Goal: Feedback & Contribution: Submit feedback/report problem

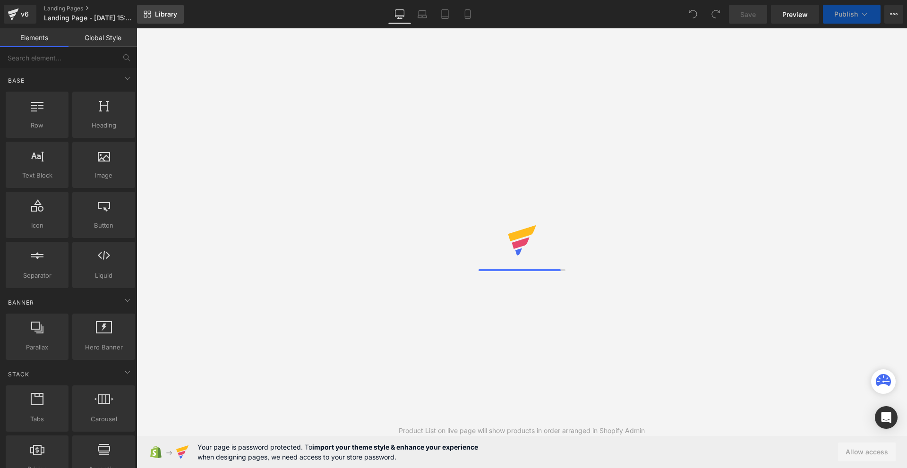
click at [166, 17] on span "Library" at bounding box center [166, 14] width 22 height 9
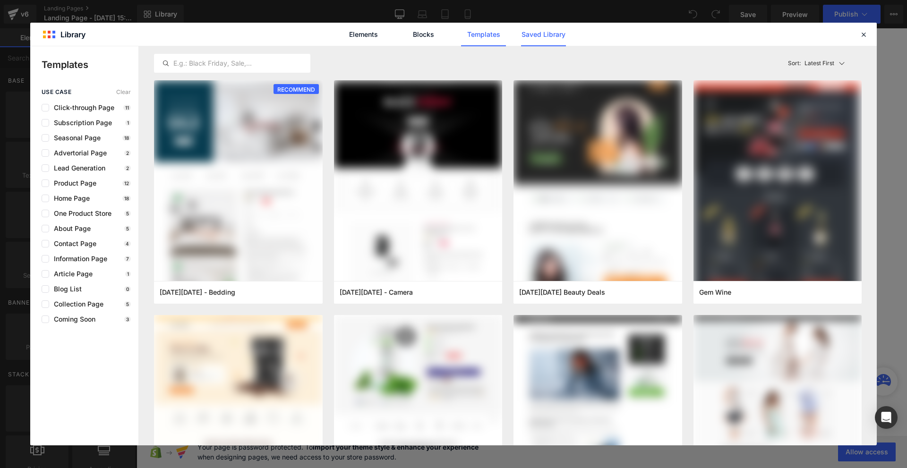
click at [542, 39] on link "Saved Library" at bounding box center [543, 35] width 45 height 24
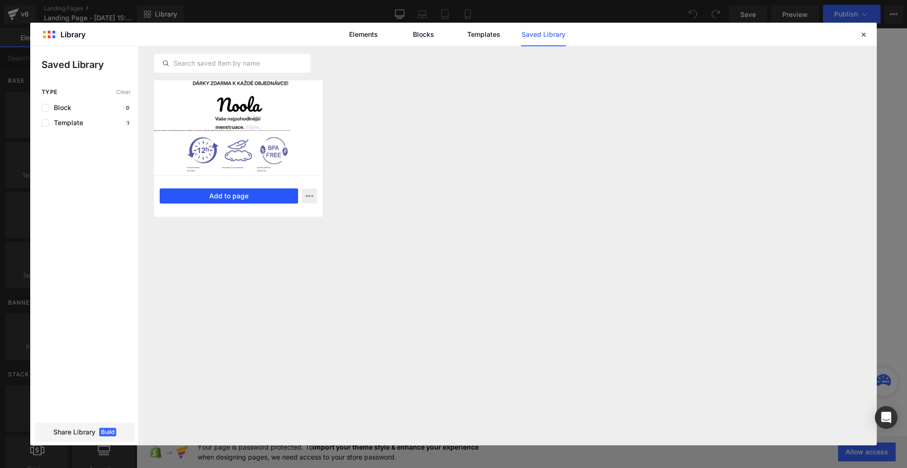
click at [257, 198] on button "Add to page" at bounding box center [229, 196] width 138 height 15
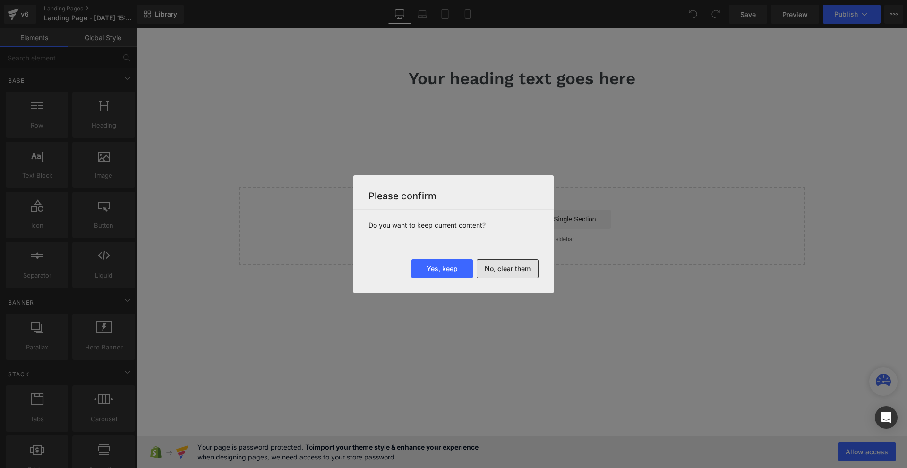
click at [492, 270] on button "No, clear them" at bounding box center [508, 268] width 62 height 19
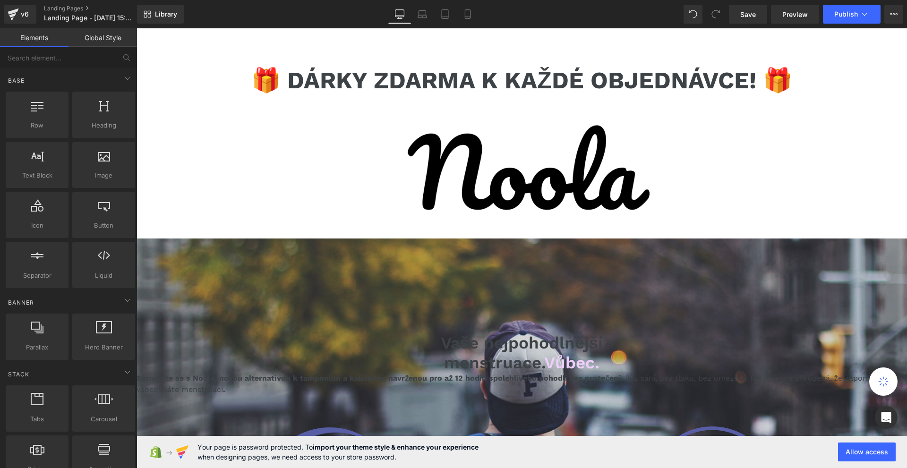
click at [467, 17] on icon at bounding box center [467, 17] width 5 height 0
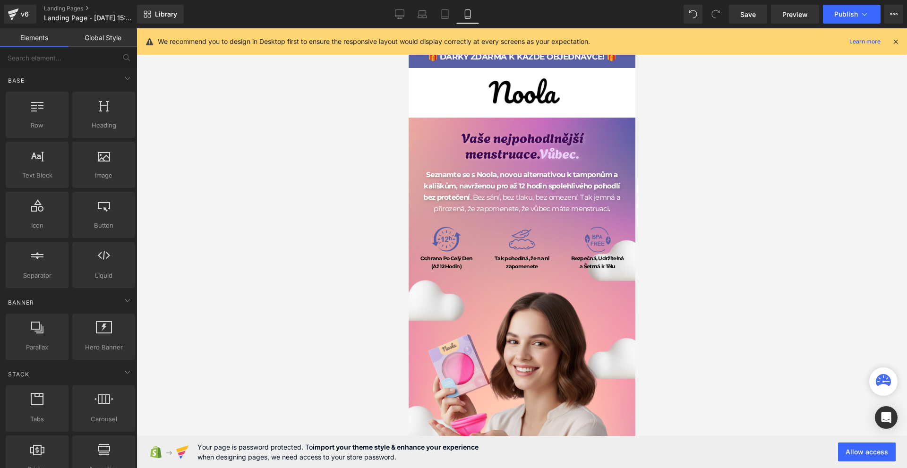
click at [894, 43] on icon at bounding box center [896, 41] width 9 height 9
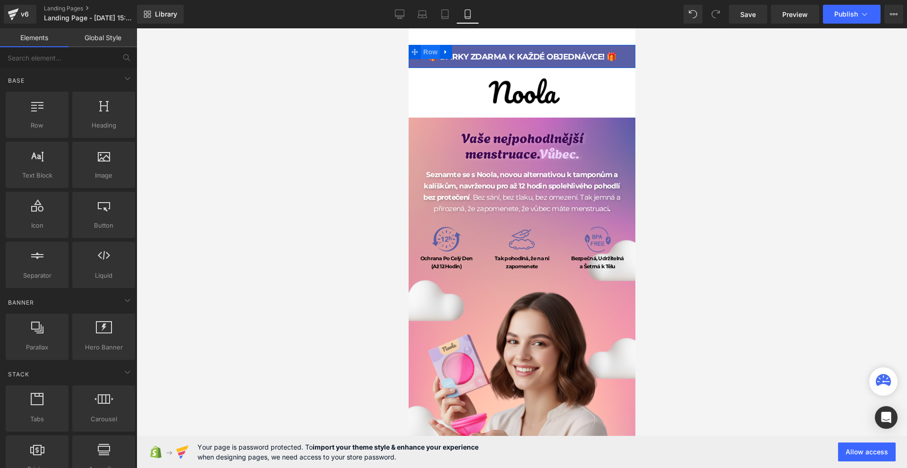
click at [430, 48] on span "Row" at bounding box center [430, 52] width 19 height 14
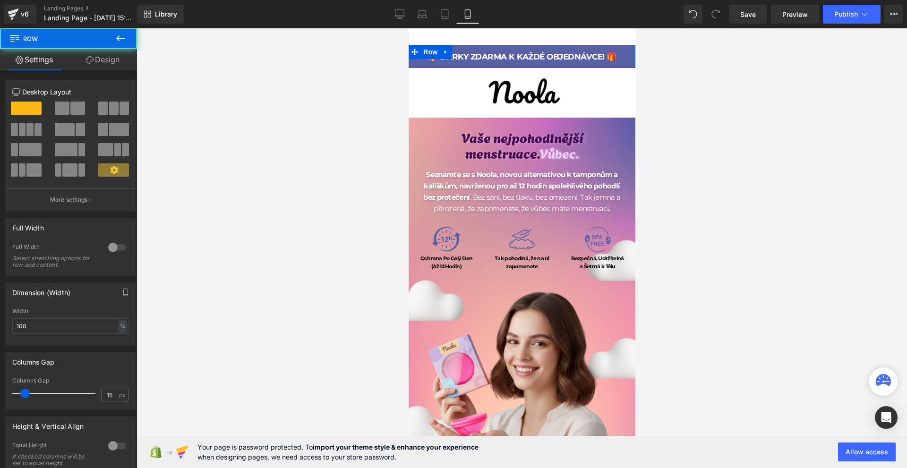
click at [92, 60] on icon at bounding box center [90, 60] width 8 height 8
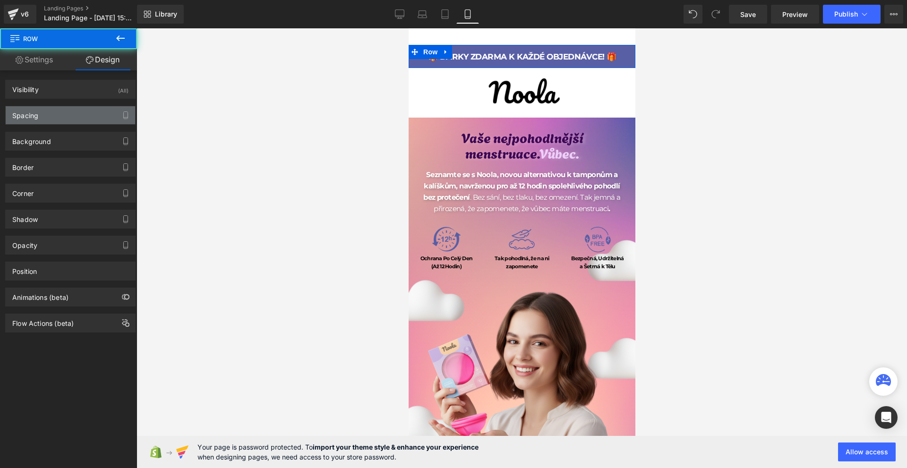
type input "0"
type input "15"
type input "0"
type input "14"
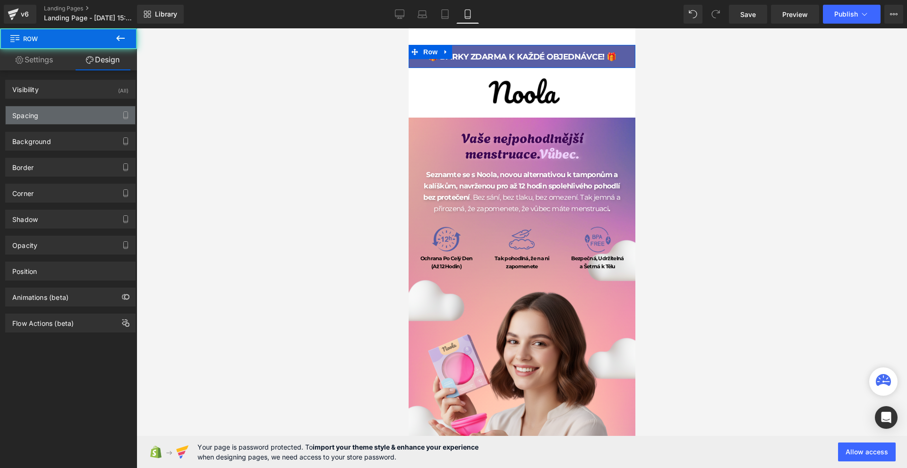
type input "0"
click at [54, 120] on div "Spacing" at bounding box center [70, 115] width 129 height 18
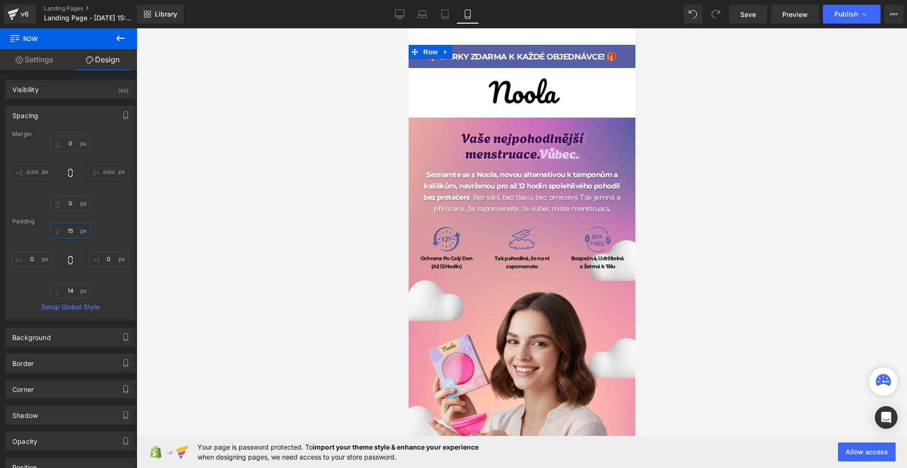
click at [71, 236] on input "15" at bounding box center [71, 231] width 40 height 16
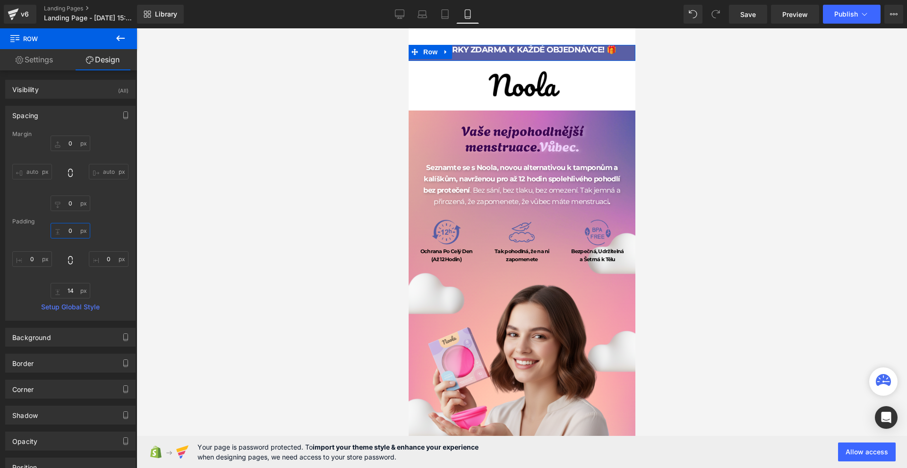
click at [71, 236] on input "0" at bounding box center [71, 231] width 40 height 16
type input "15"
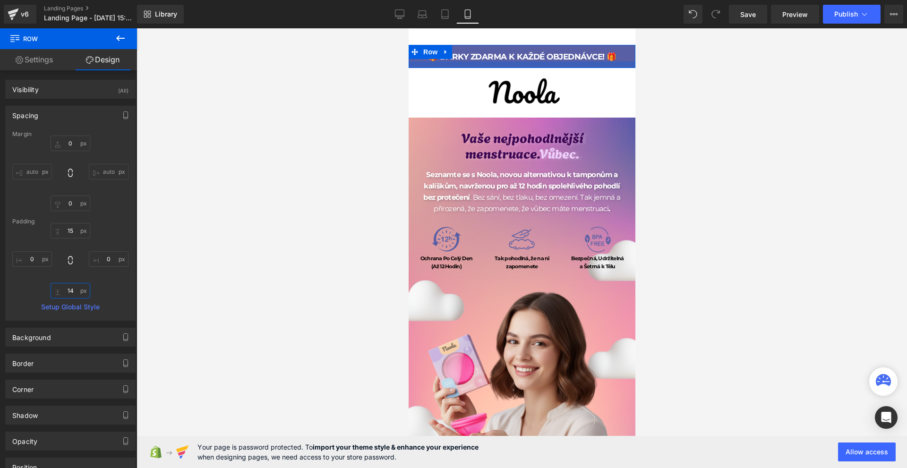
click at [67, 292] on input "14" at bounding box center [71, 291] width 40 height 16
type input "15"
click at [79, 146] on input "0" at bounding box center [71, 144] width 40 height 16
click at [894, 15] on icon at bounding box center [894, 14] width 2 height 2
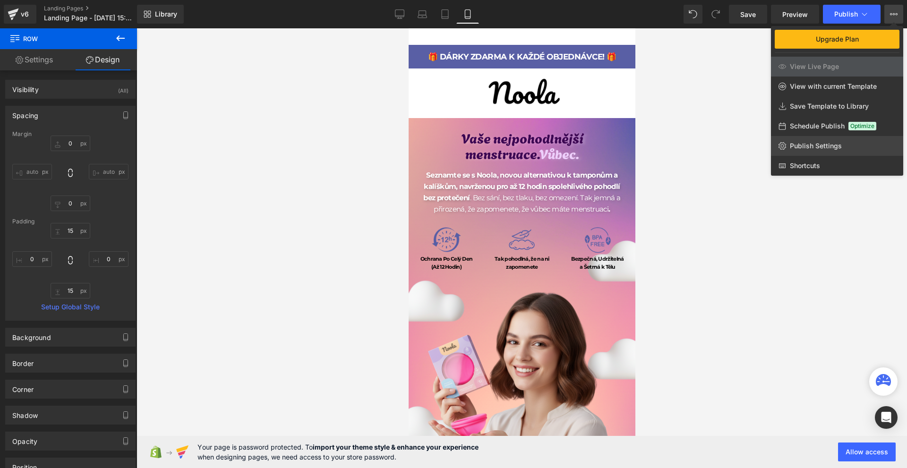
click at [827, 148] on span "Publish Settings" at bounding box center [816, 146] width 52 height 9
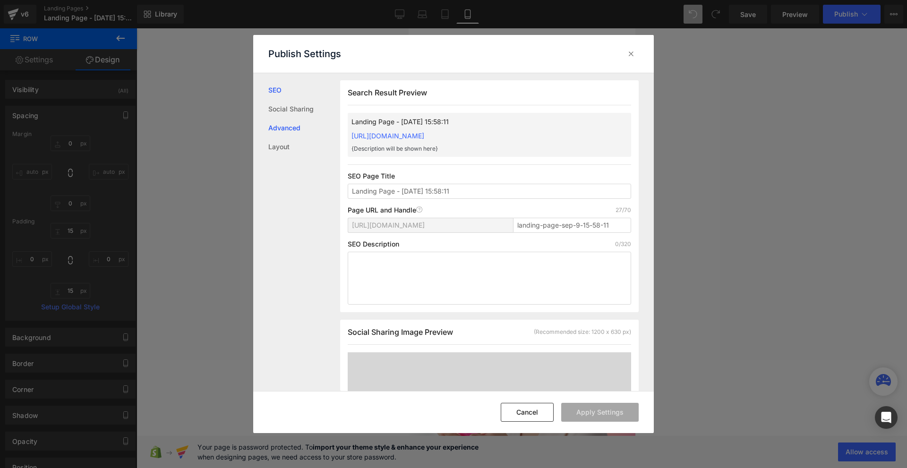
click at [291, 133] on link "Advanced" at bounding box center [304, 128] width 72 height 19
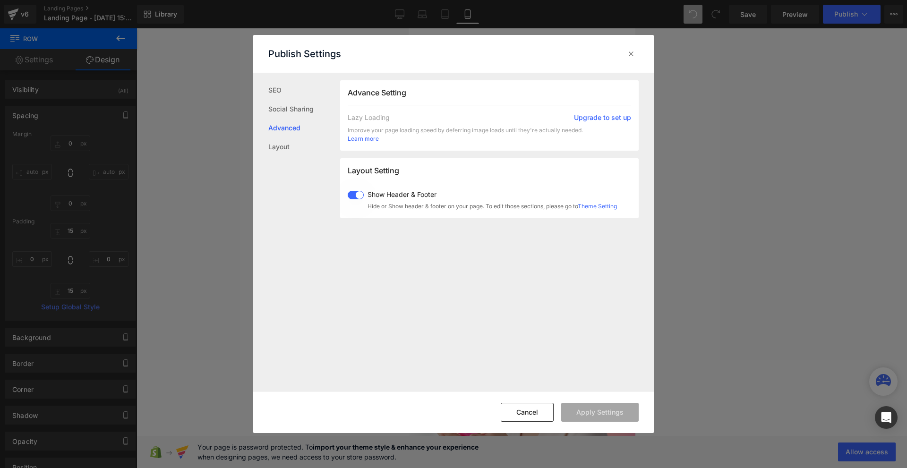
click at [361, 196] on span at bounding box center [356, 195] width 16 height 9
click at [577, 410] on button "Apply Settings" at bounding box center [599, 412] width 77 height 19
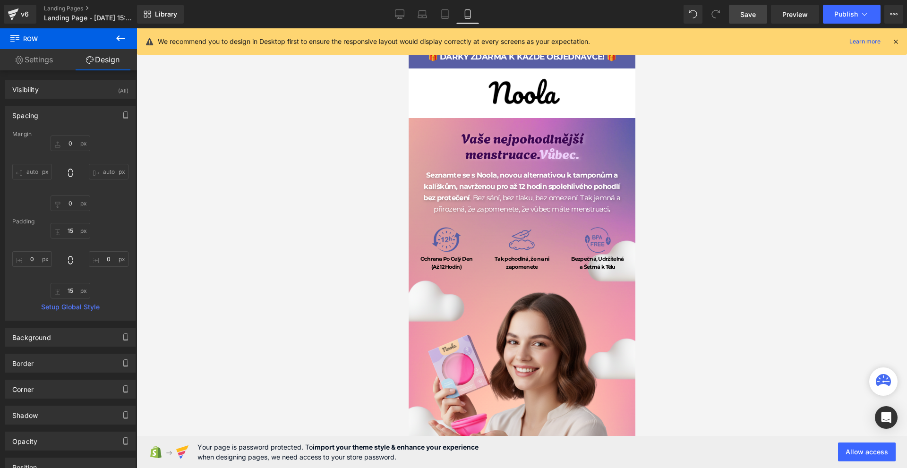
click at [756, 18] on span "Save" at bounding box center [748, 14] width 16 height 10
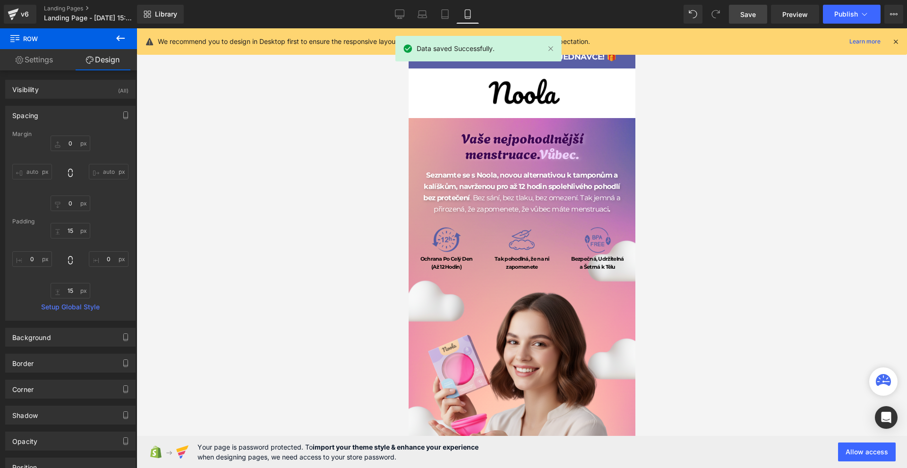
click at [895, 44] on icon at bounding box center [896, 41] width 9 height 9
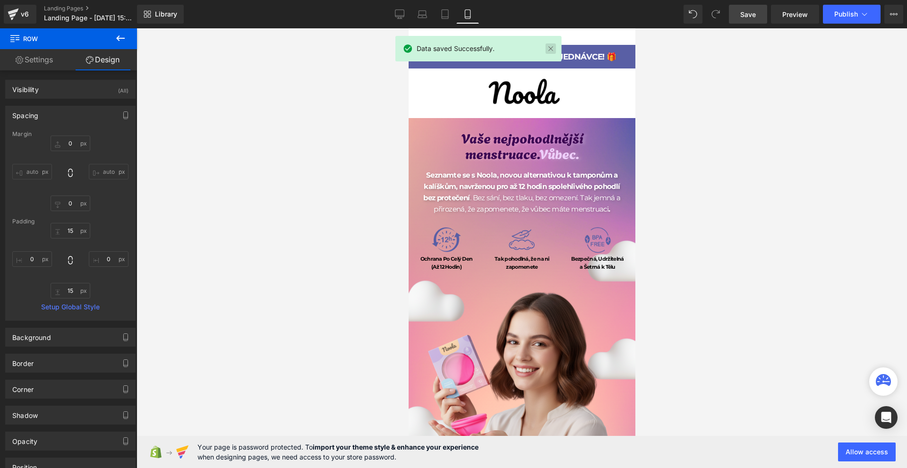
click at [549, 46] on link at bounding box center [551, 48] width 10 height 10
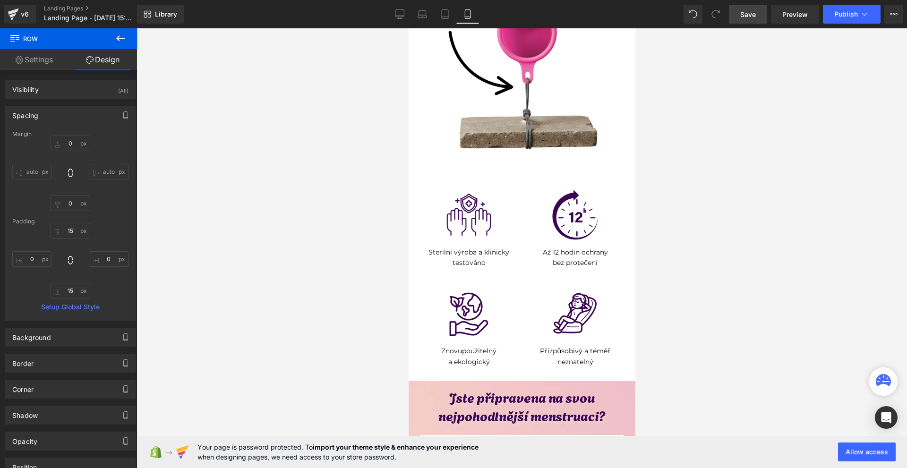
scroll to position [4631, 0]
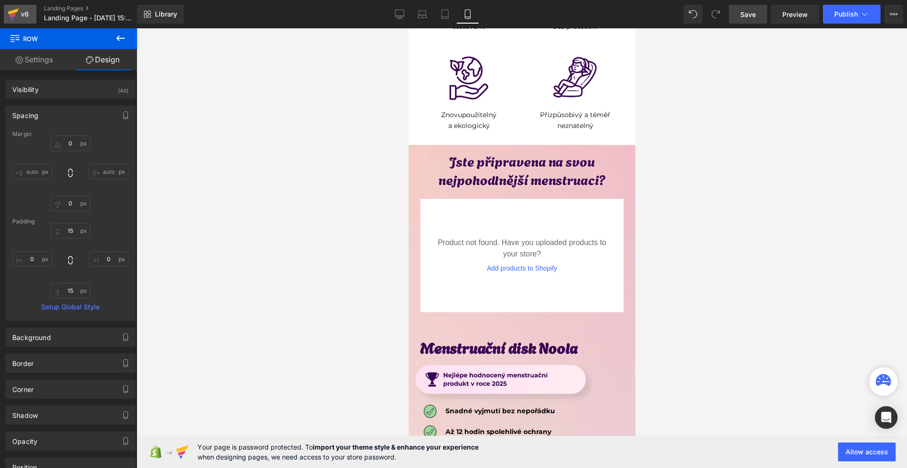
click at [26, 18] on div "v6" at bounding box center [25, 14] width 12 height 12
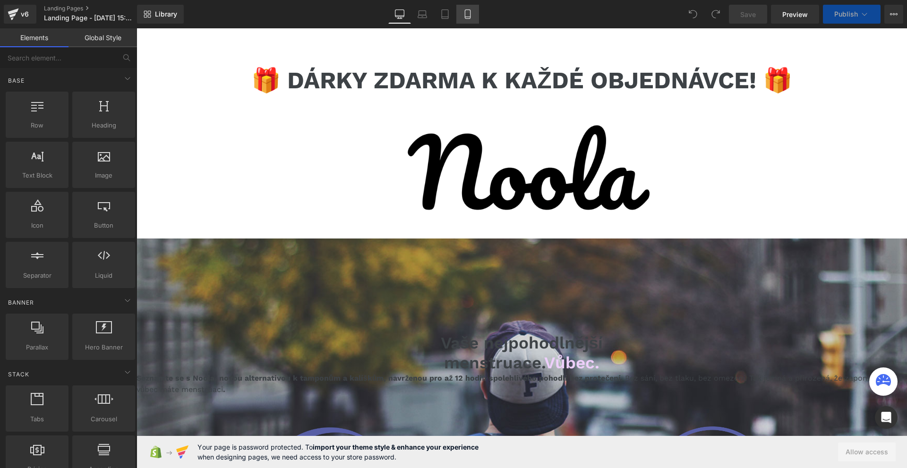
click at [462, 17] on link "Mobile" at bounding box center [467, 14] width 23 height 19
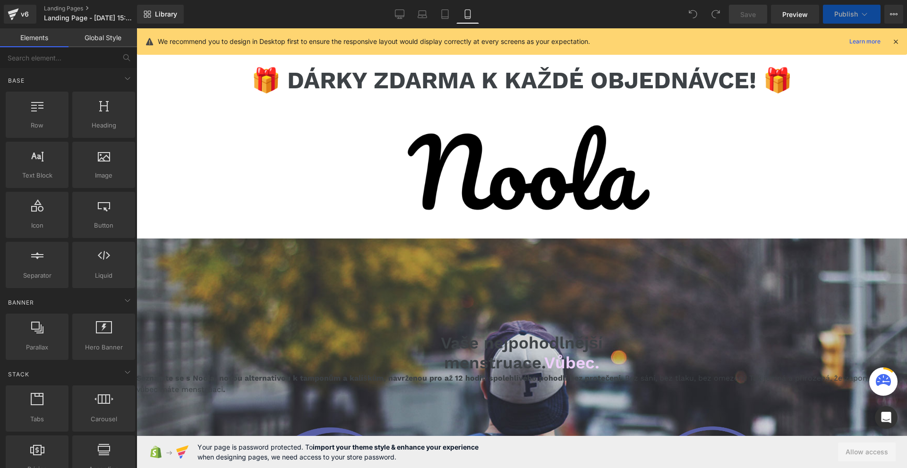
click at [465, 17] on icon at bounding box center [467, 13] width 9 height 9
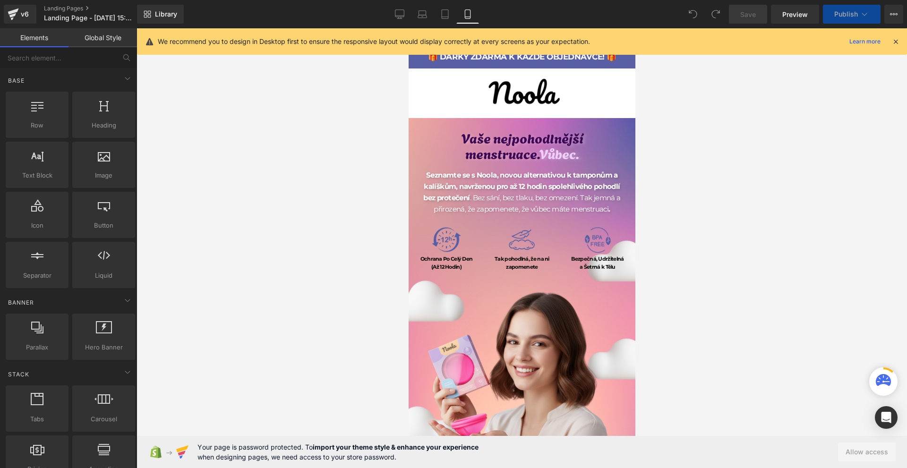
click at [895, 45] on icon at bounding box center [896, 41] width 9 height 9
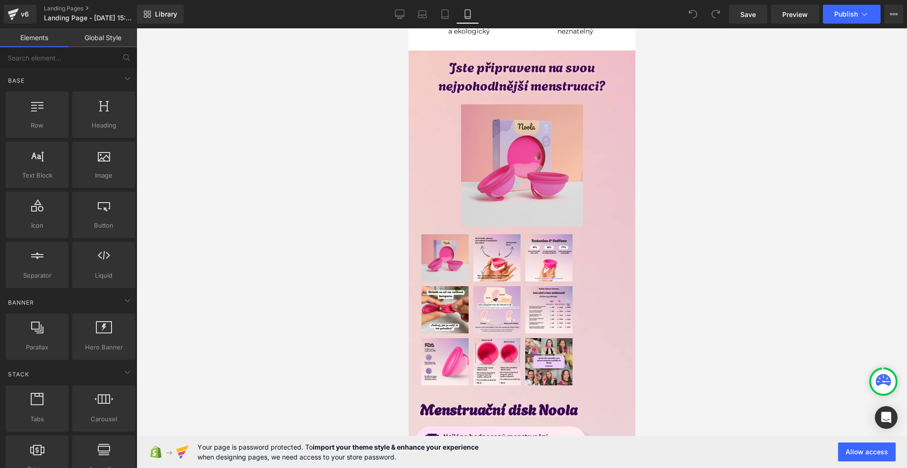
scroll to position [4678, 0]
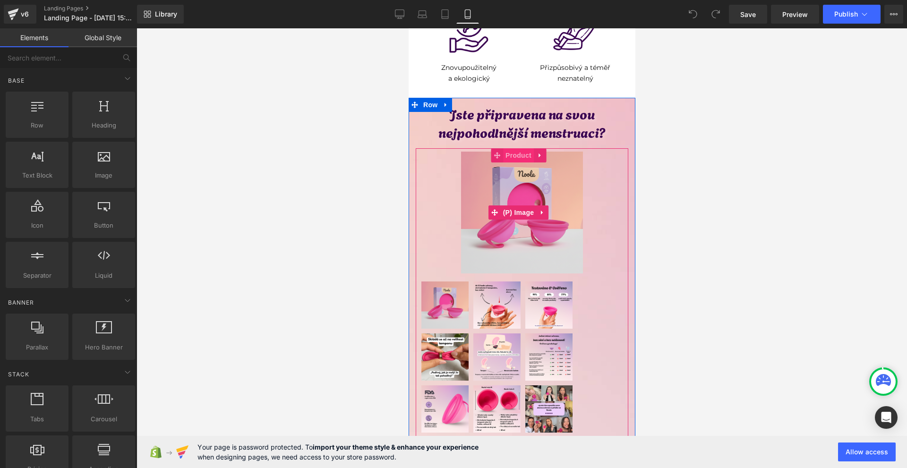
click at [515, 148] on span "Product" at bounding box center [518, 155] width 31 height 14
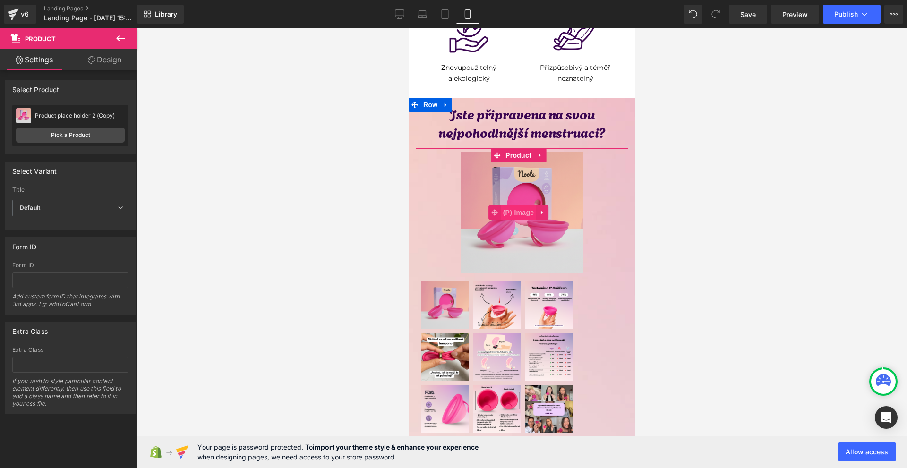
click at [513, 206] on span "(P) Image" at bounding box center [518, 213] width 36 height 14
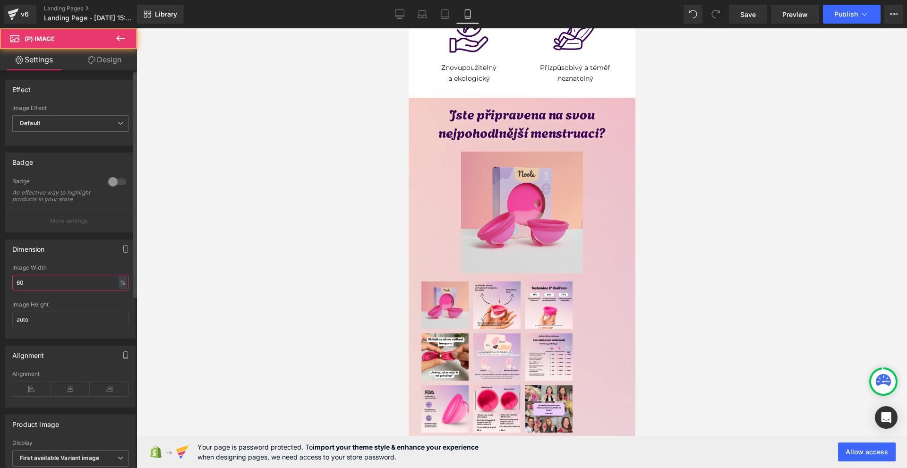
click at [53, 291] on input "60" at bounding box center [70, 283] width 116 height 16
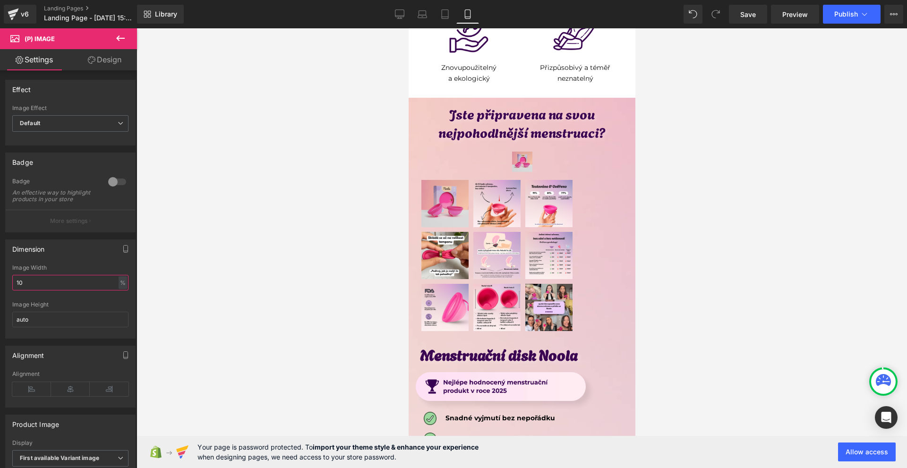
type input "100"
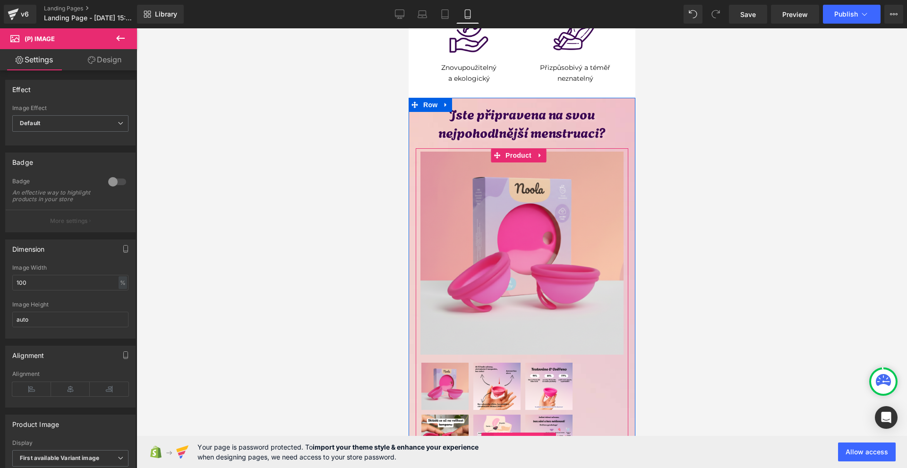
click at [514, 433] on span "(P) Image List" at bounding box center [518, 440] width 50 height 14
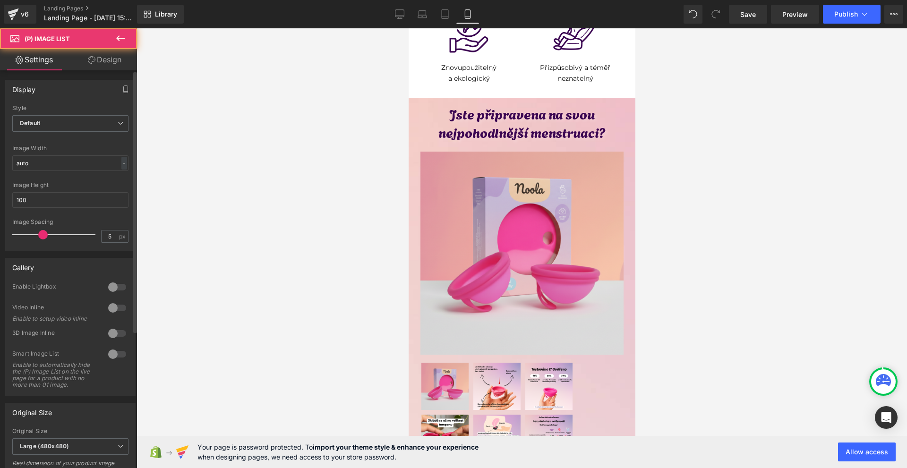
drag, startPoint x: 49, startPoint y: 172, endPoint x: 46, endPoint y: 150, distance: 22.0
click at [49, 171] on div "Image Width auto - % px" at bounding box center [70, 163] width 116 height 37
click at [46, 117] on span "Default" at bounding box center [70, 123] width 116 height 17
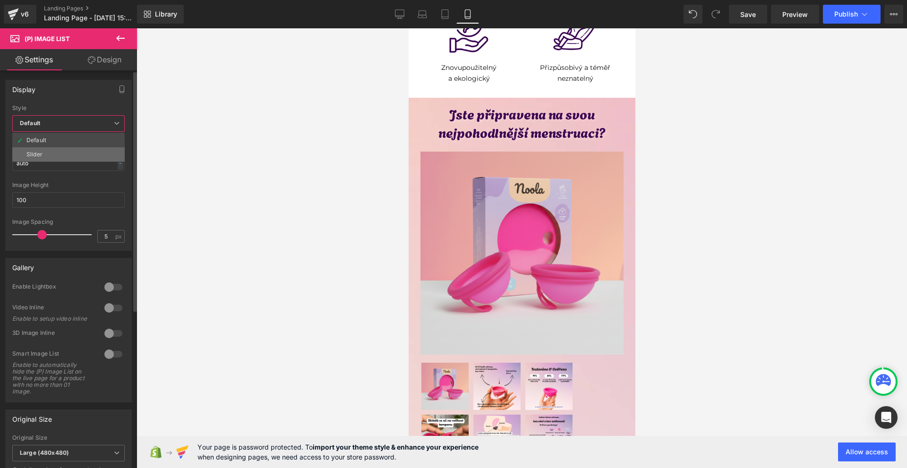
click at [44, 147] on li "Slider" at bounding box center [68, 154] width 112 height 14
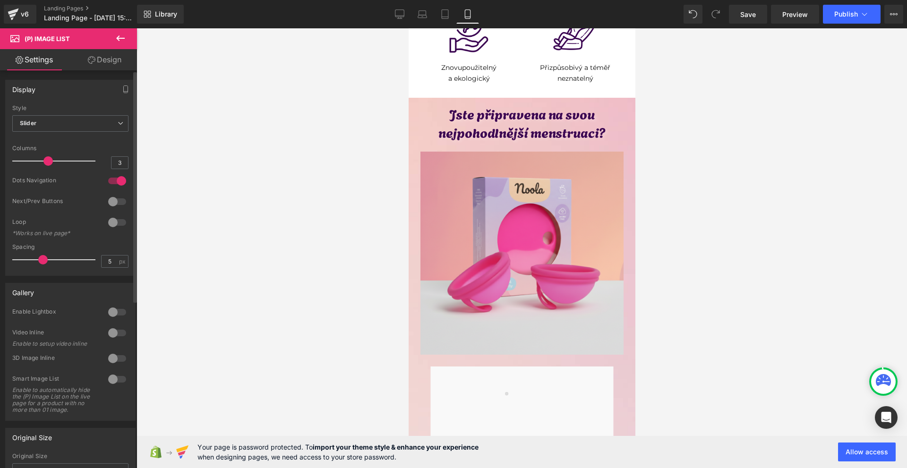
click at [117, 180] on div at bounding box center [117, 180] width 23 height 15
type input "5"
drag, startPoint x: 47, startPoint y: 162, endPoint x: 72, endPoint y: 162, distance: 25.0
click at [75, 162] on span at bounding box center [79, 160] width 9 height 9
click at [114, 199] on div at bounding box center [117, 201] width 23 height 15
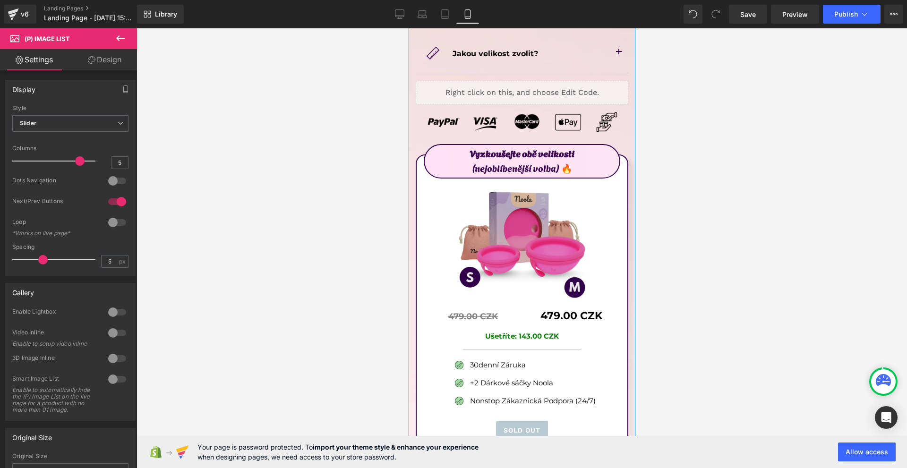
scroll to position [5339, 0]
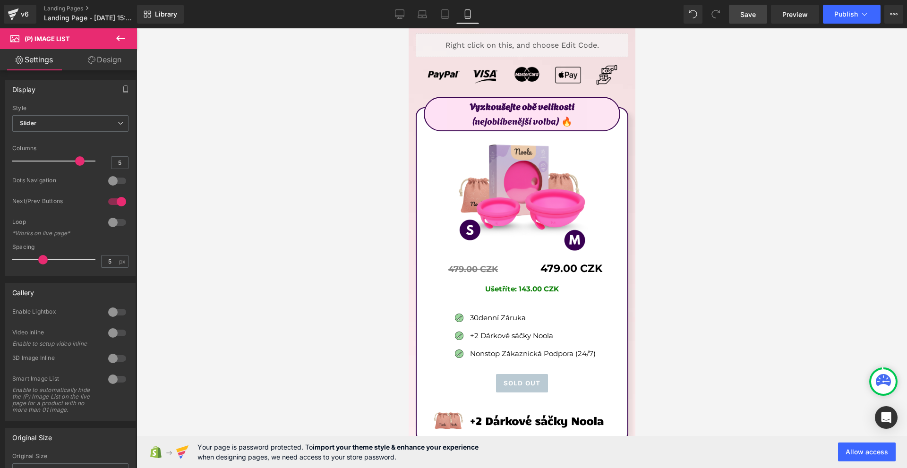
drag, startPoint x: 749, startPoint y: 15, endPoint x: 177, endPoint y: 296, distance: 637.5
click at [749, 15] on span "Save" at bounding box center [748, 14] width 16 height 10
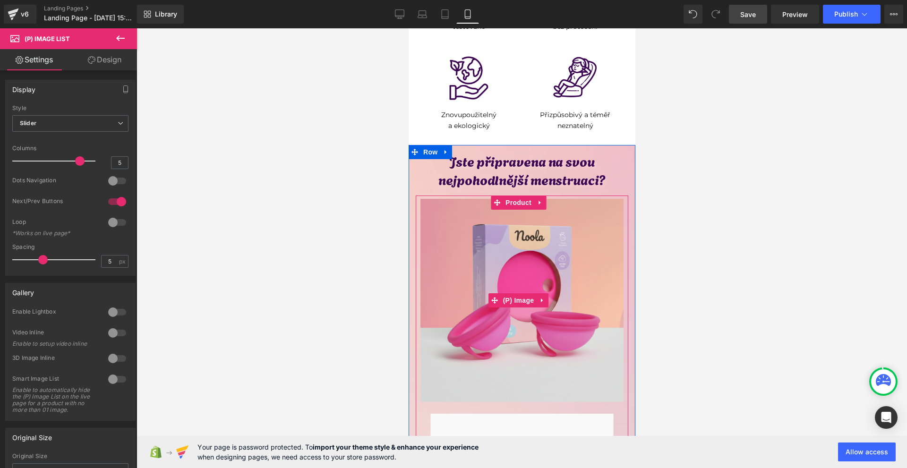
scroll to position [4725, 0]
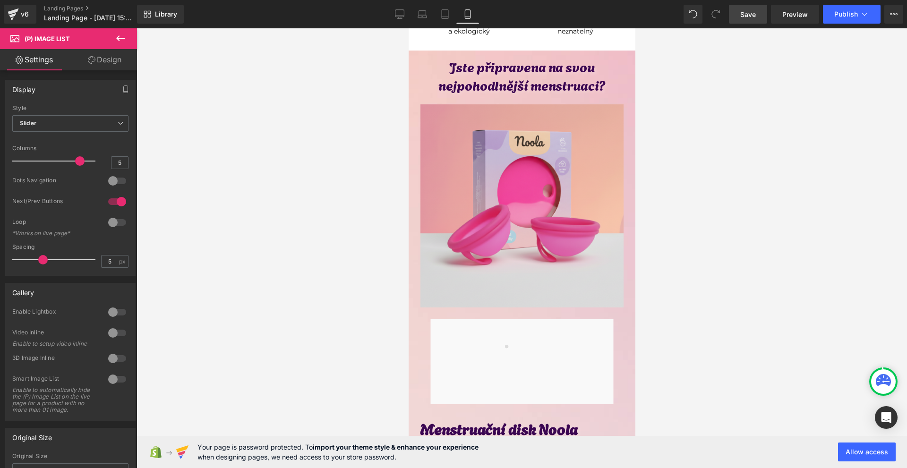
click at [739, 16] on link "Save" at bounding box center [748, 14] width 38 height 19
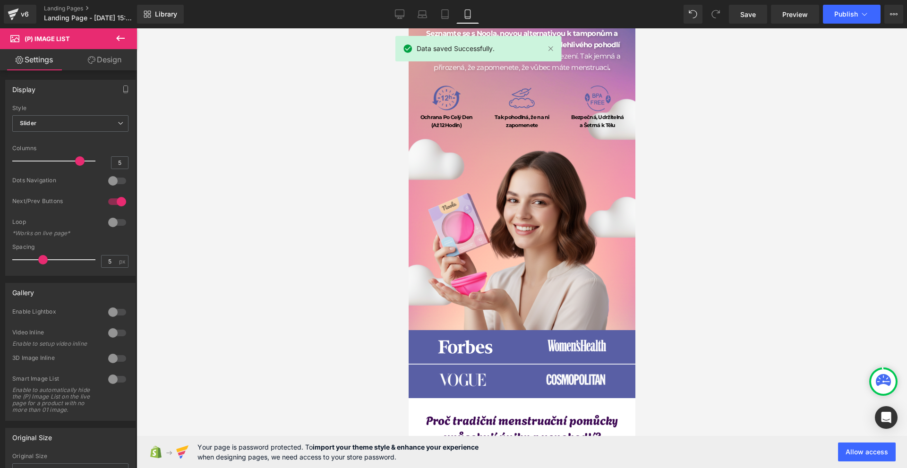
scroll to position [0, 0]
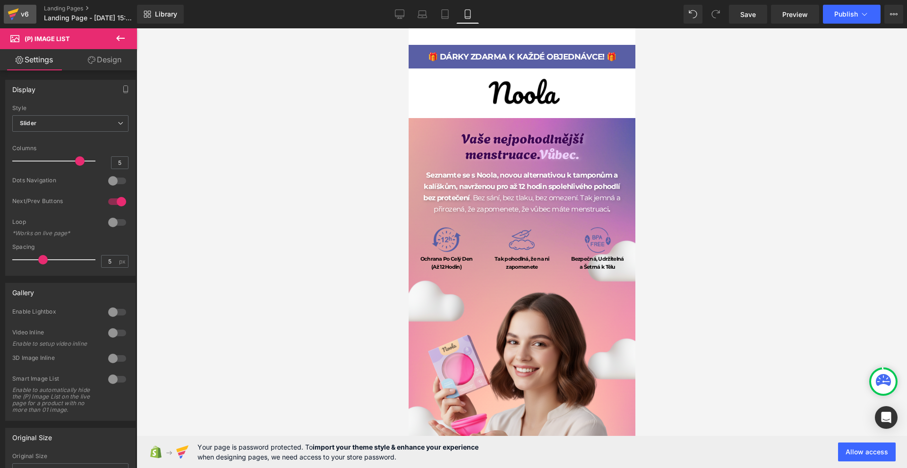
click at [23, 12] on div "v6" at bounding box center [25, 14] width 12 height 12
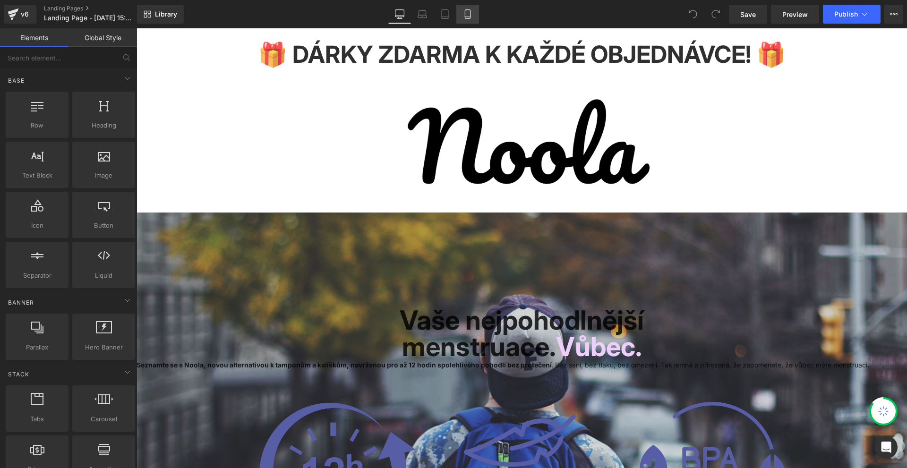
click at [468, 18] on icon at bounding box center [467, 14] width 5 height 9
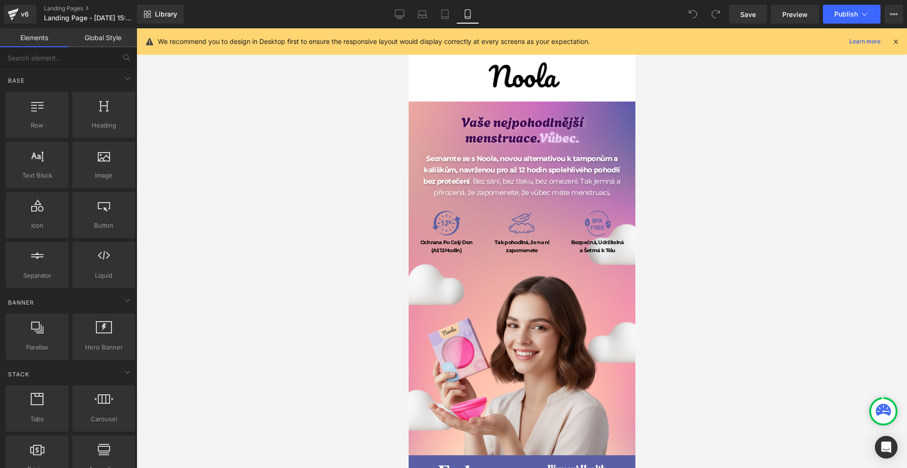
click at [899, 41] on icon at bounding box center [896, 41] width 9 height 9
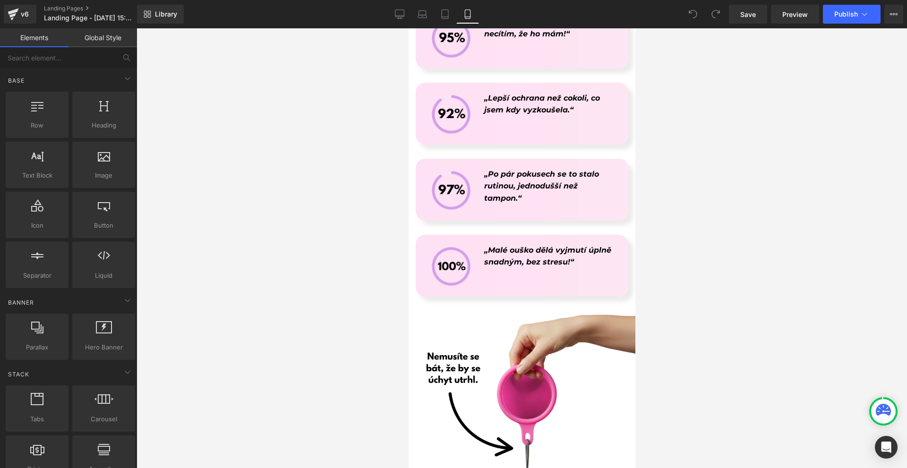
scroll to position [3875, 0]
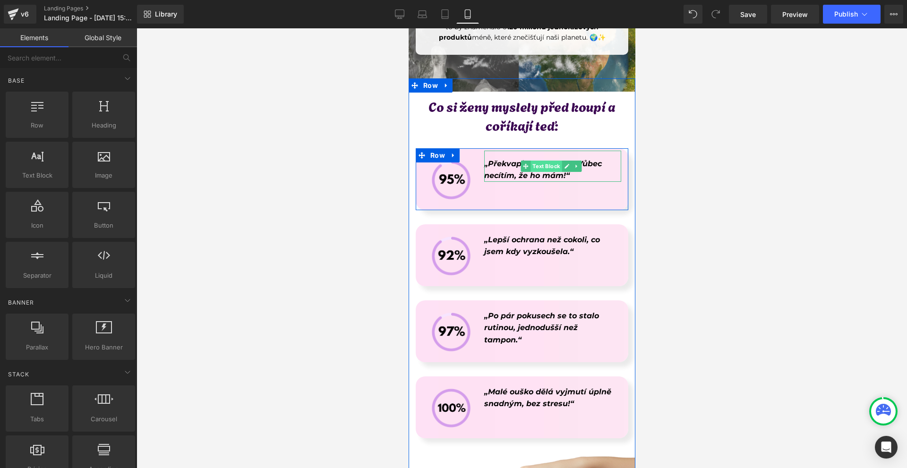
click at [534, 161] on span "Text Block" at bounding box center [545, 166] width 31 height 11
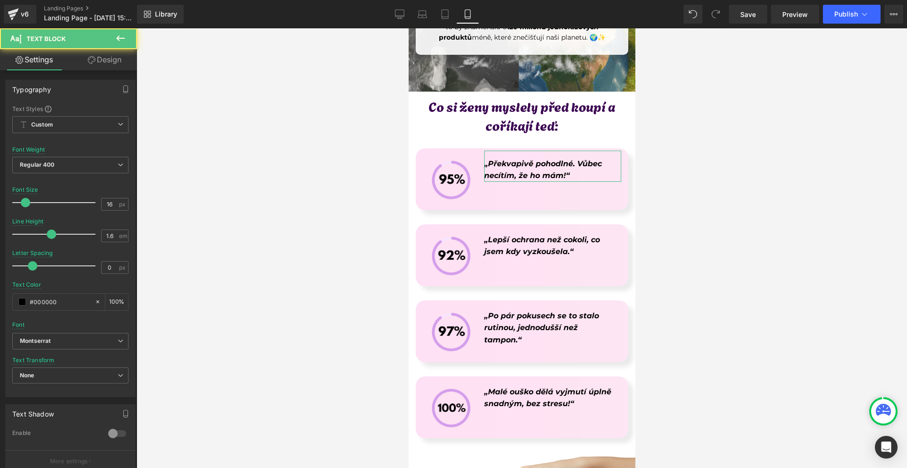
click at [115, 64] on link "Design" at bounding box center [104, 59] width 69 height 21
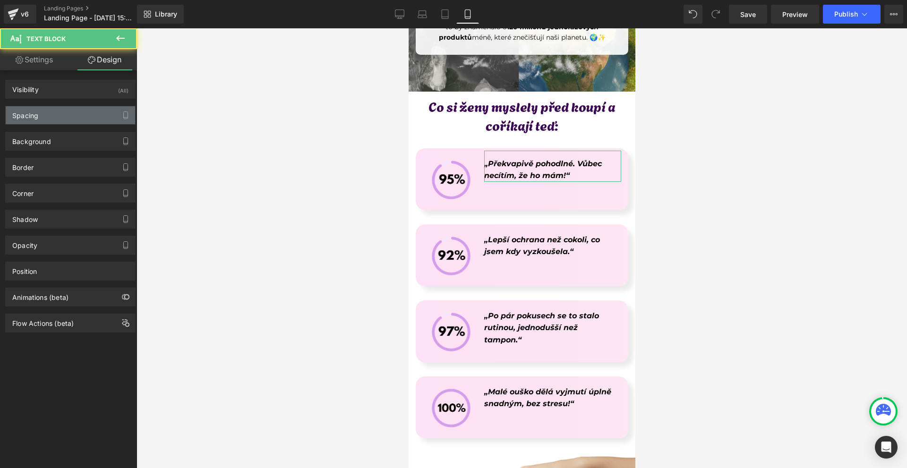
drag, startPoint x: 84, startPoint y: 106, endPoint x: 81, endPoint y: 111, distance: 4.9
click at [83, 107] on div "Spacing Margin Padding" at bounding box center [70, 112] width 141 height 26
drag, startPoint x: 81, startPoint y: 111, endPoint x: 86, endPoint y: 116, distance: 6.7
click at [82, 111] on div "Spacing" at bounding box center [70, 115] width 129 height 18
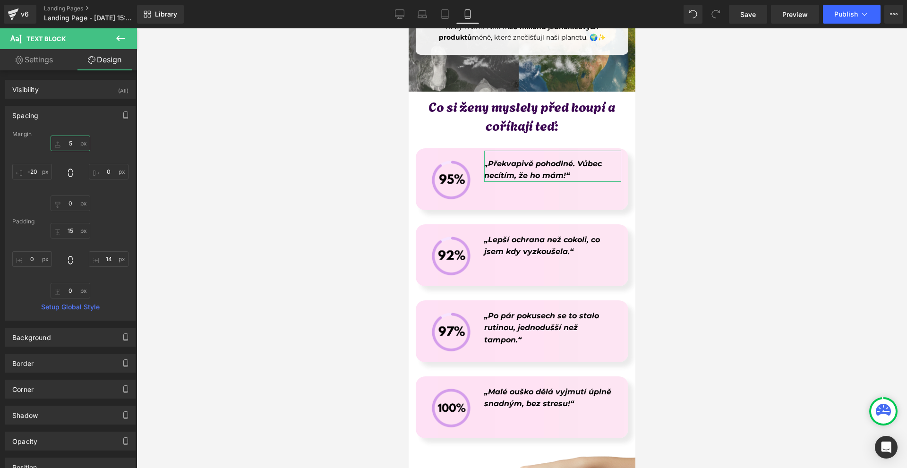
click at [79, 140] on input "text" at bounding box center [71, 144] width 40 height 16
type input "12"
drag, startPoint x: 755, startPoint y: 14, endPoint x: 112, endPoint y: 254, distance: 686.0
click at [755, 14] on span "Save" at bounding box center [748, 14] width 16 height 10
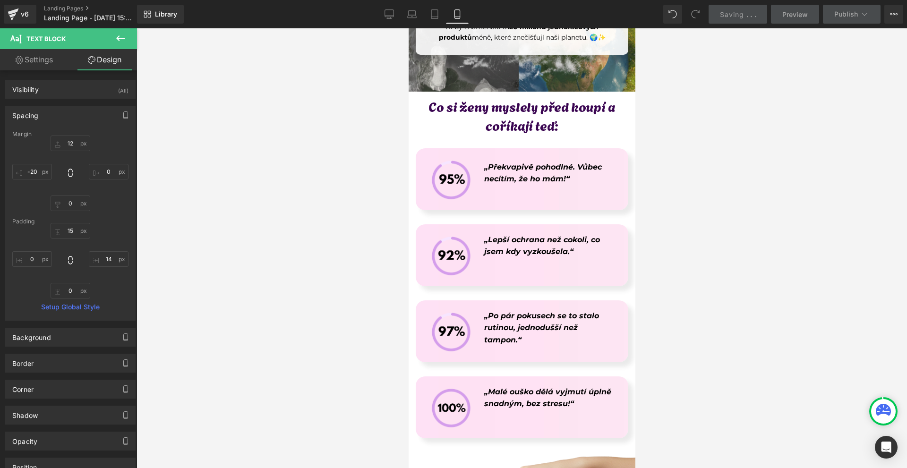
scroll to position [4678, 0]
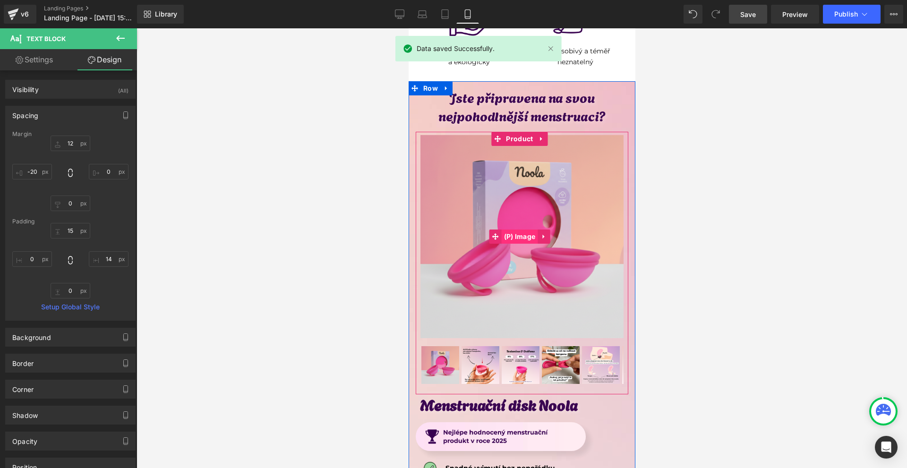
click at [523, 230] on span "(P) Image" at bounding box center [519, 237] width 36 height 14
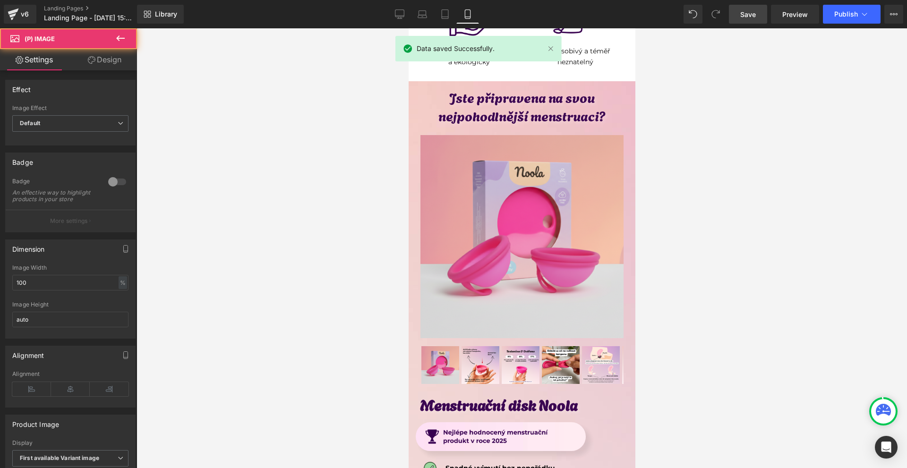
click at [101, 60] on link "Design" at bounding box center [104, 59] width 69 height 21
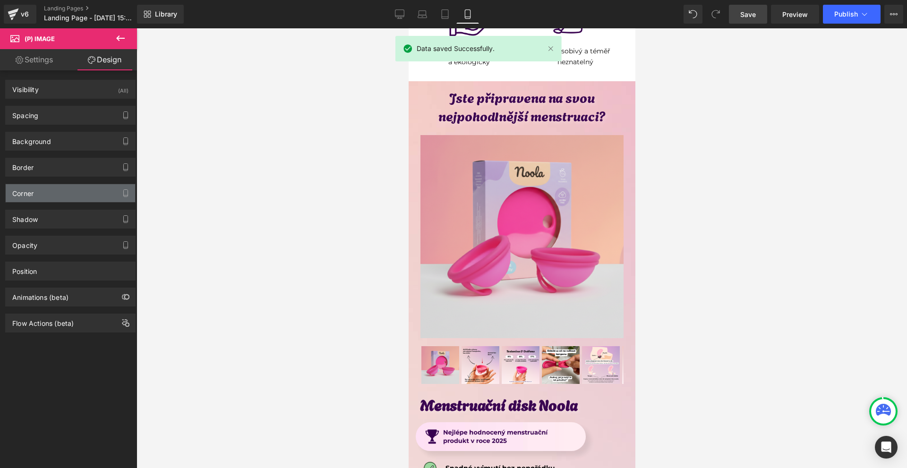
click at [47, 189] on div "Corner" at bounding box center [70, 193] width 129 height 18
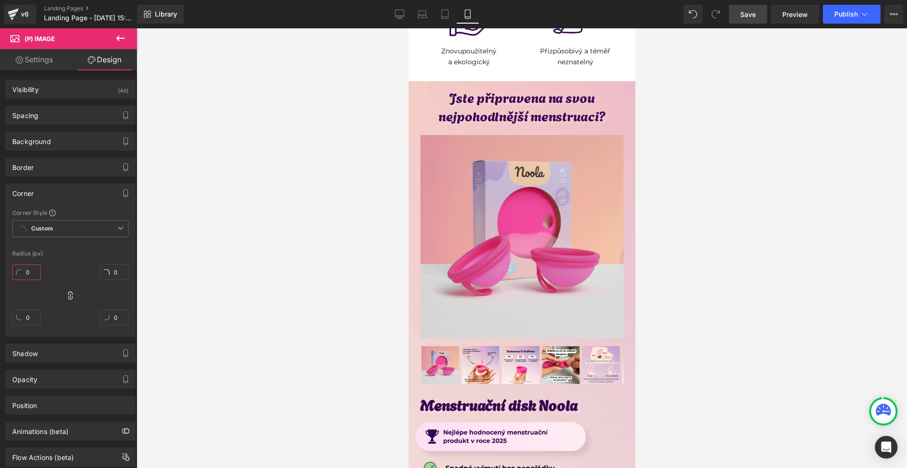
click at [40, 277] on input "0" at bounding box center [26, 273] width 28 height 16
type input "10"
click at [41, 121] on div "Spacing" at bounding box center [70, 115] width 129 height 18
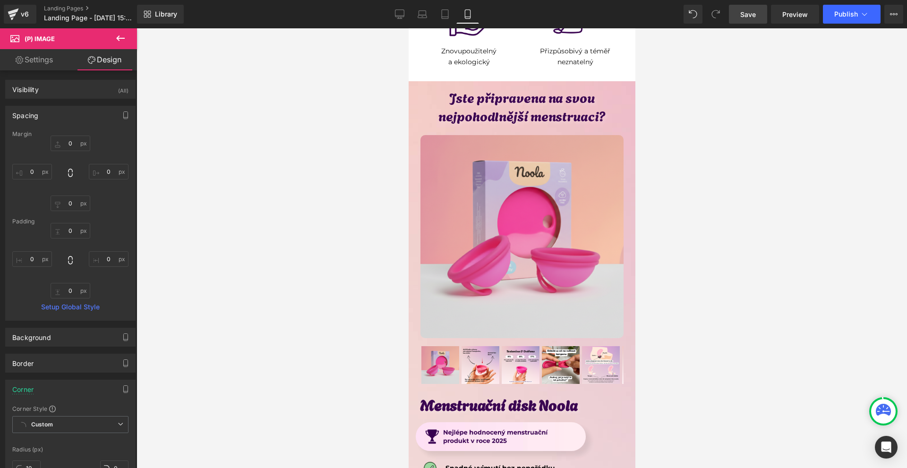
click at [47, 181] on div "0 0 0 0" at bounding box center [70, 174] width 116 height 76
click at [43, 175] on input "0" at bounding box center [32, 172] width 40 height 16
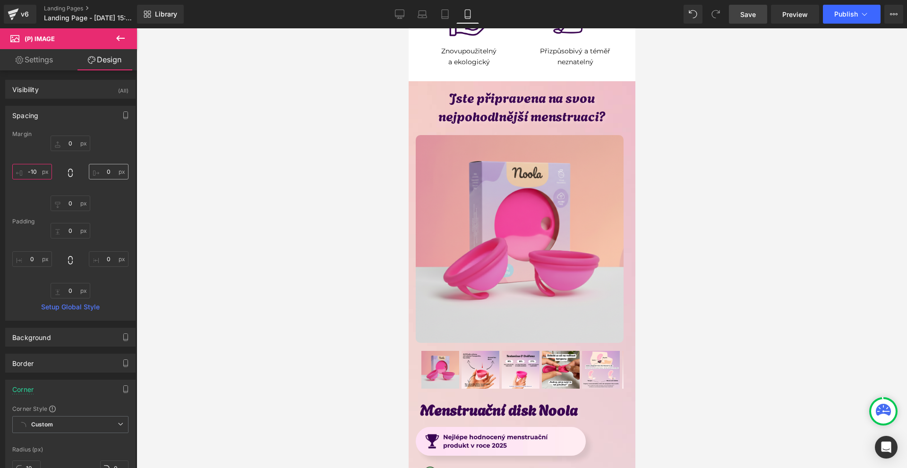
type input "-10"
click at [103, 179] on input "0" at bounding box center [109, 172] width 40 height 16
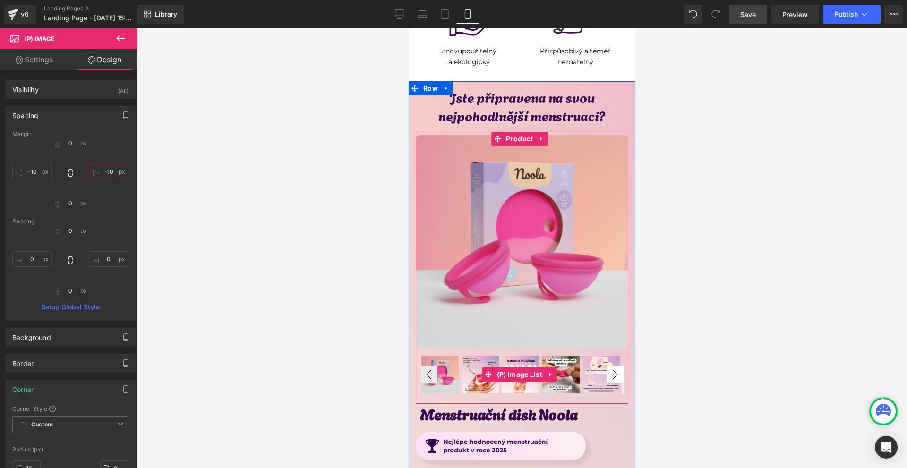
type input "-10"
click at [613, 366] on button "›" at bounding box center [614, 374] width 17 height 17
click at [611, 366] on button "›" at bounding box center [614, 374] width 17 height 17
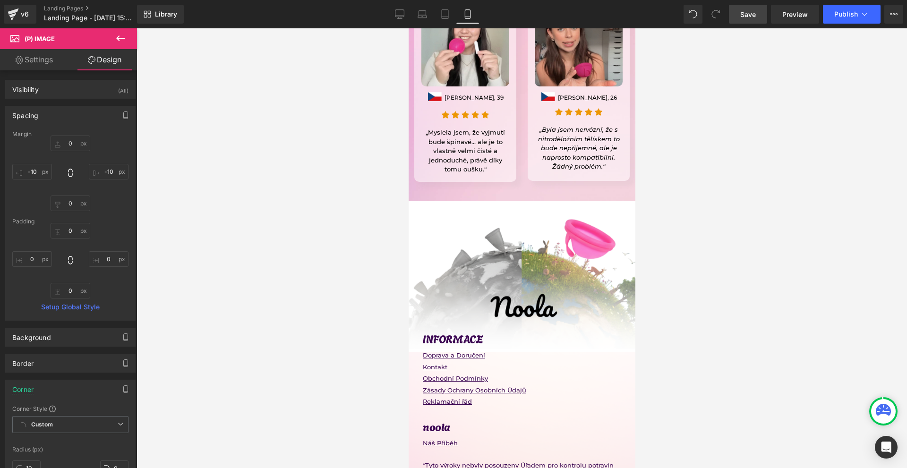
scroll to position [8316, 0]
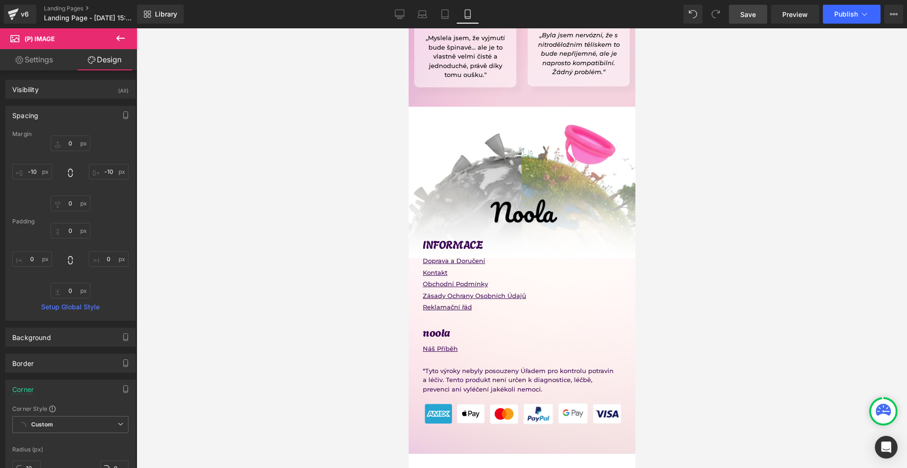
click at [751, 14] on span "Save" at bounding box center [748, 14] width 16 height 10
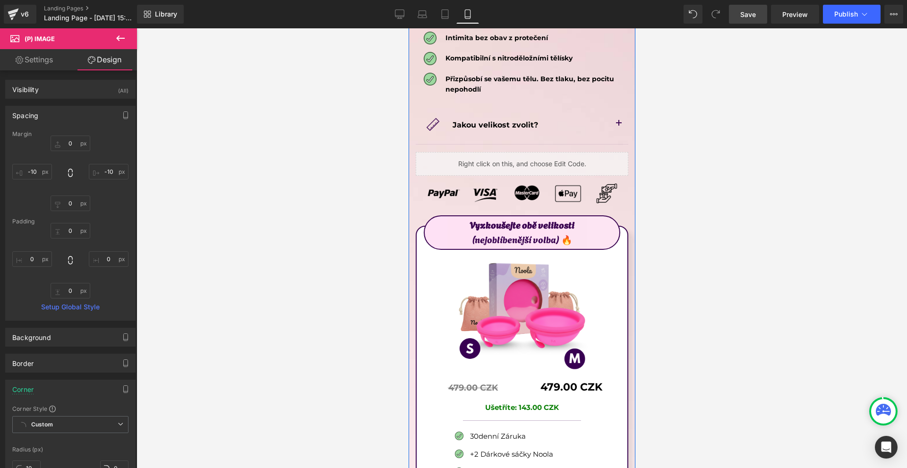
scroll to position [4923, 0]
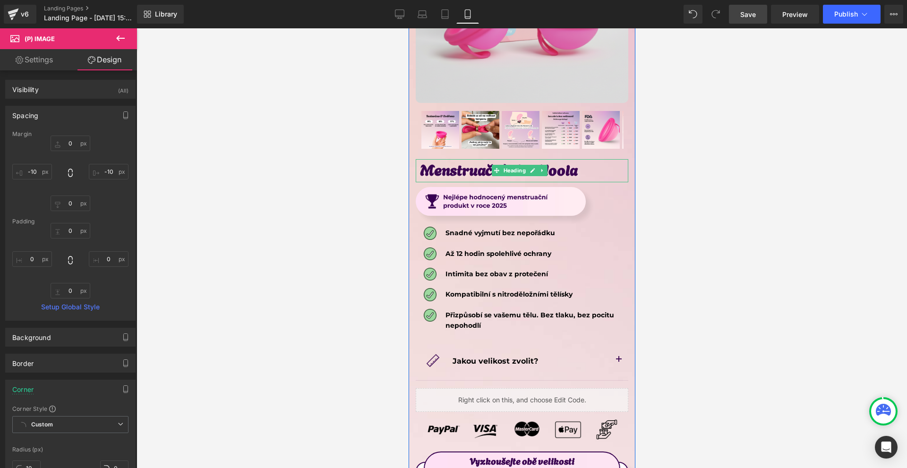
click at [581, 159] on h1 "Menstruační disk Noola" at bounding box center [524, 169] width 208 height 20
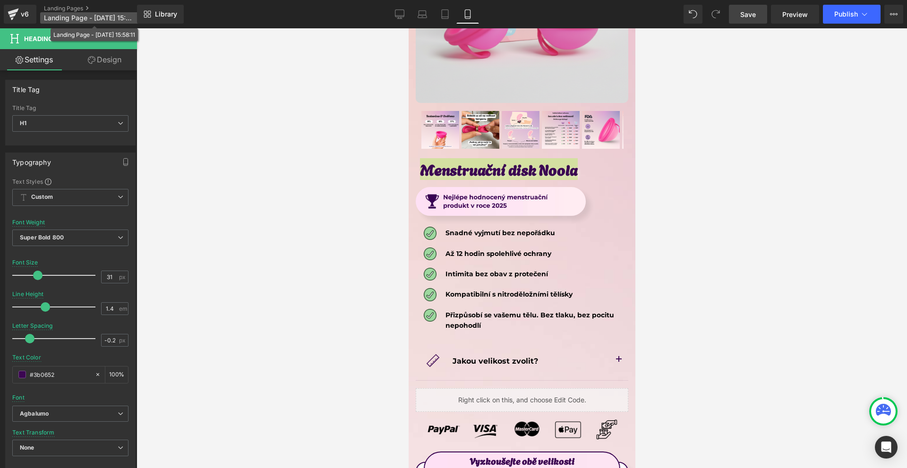
click at [83, 20] on span "Landing Page - [DATE] 15:58:11" at bounding box center [89, 18] width 91 height 8
click at [93, 16] on span "Landing Page - [DATE] 15:58:11" at bounding box center [89, 18] width 91 height 8
click at [102, 20] on span "Landing Page - [DATE] 15:58:11" at bounding box center [89, 18] width 91 height 8
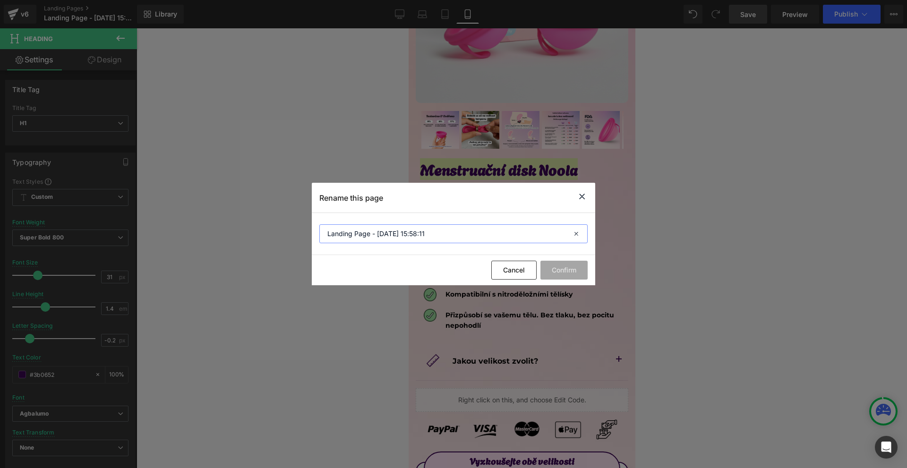
click at [398, 230] on input "Landing Page - [DATE] 15:58:11" at bounding box center [453, 233] width 268 height 19
paste input "Menstruační disk Noola"
type input "Menstruační disk Noola"
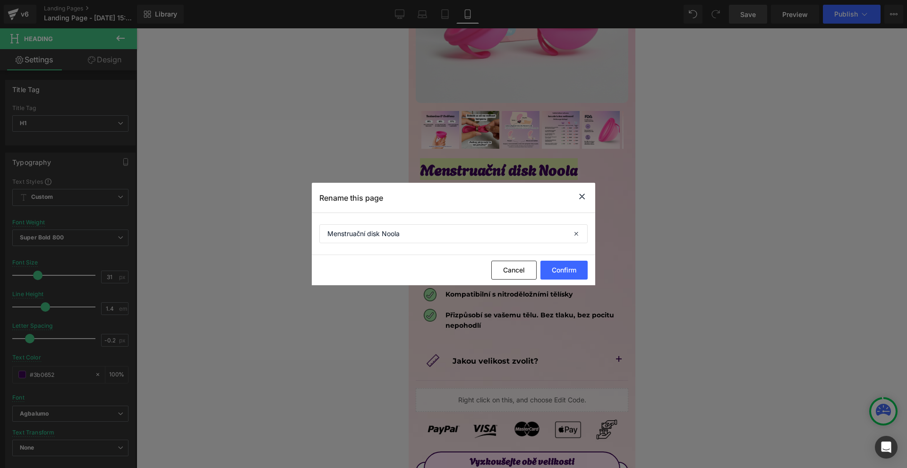
click at [584, 192] on icon at bounding box center [581, 197] width 11 height 12
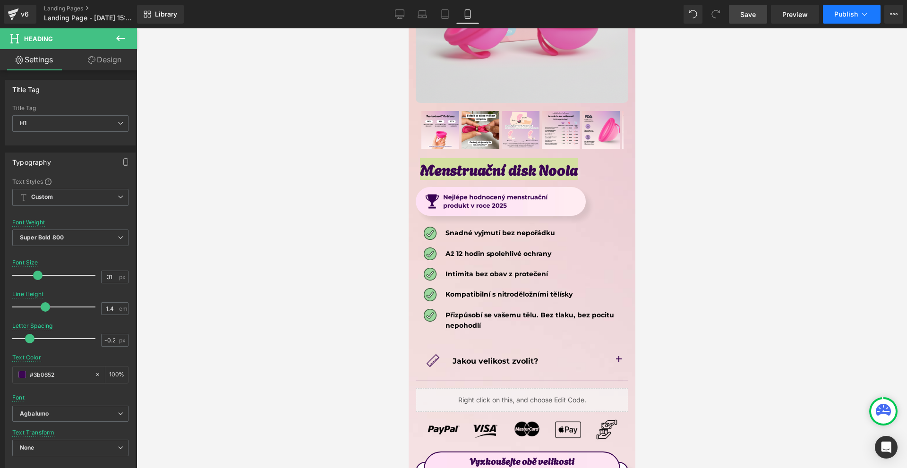
click at [843, 5] on button "Publish" at bounding box center [852, 14] width 58 height 19
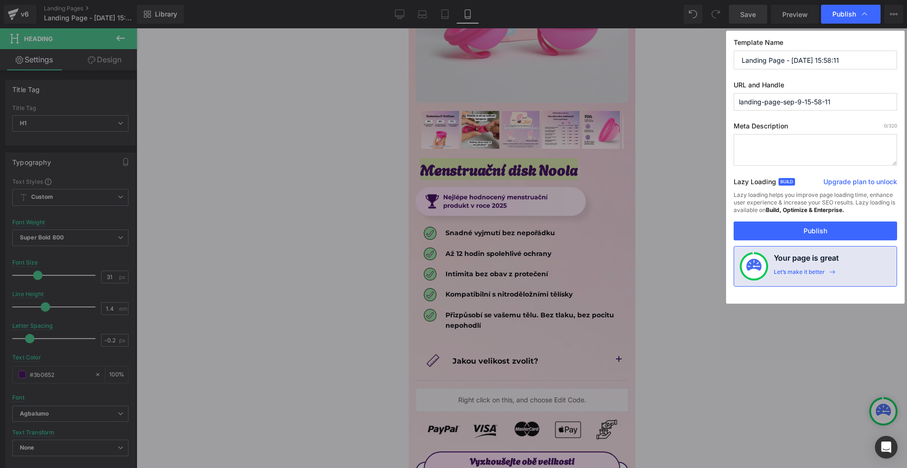
click at [787, 74] on div "Template Name Landing Page - Sep 9, 15:58:11 URL and Handle landing-page-sep-9-…" at bounding box center [815, 167] width 179 height 273
click at [787, 66] on input "Landing Page - [DATE] 15:58:11" at bounding box center [815, 60] width 163 height 19
paste input "Menstruační disk Noola"
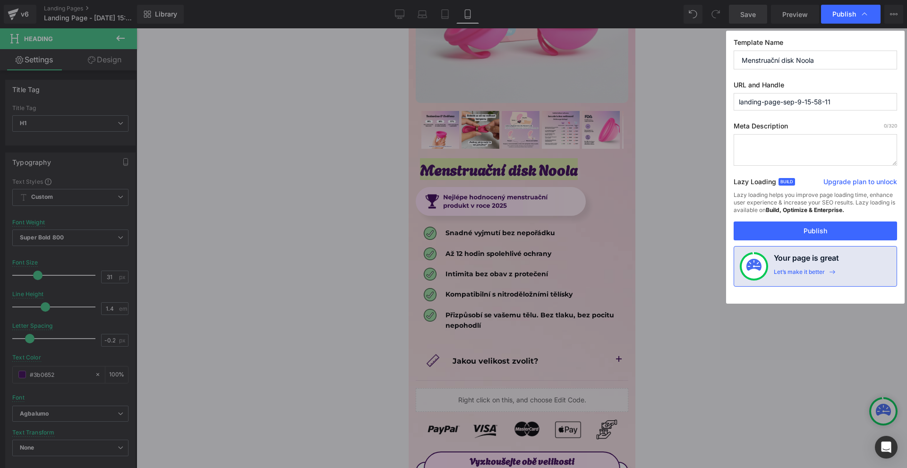
type input "Menstruační disk Noola"
click at [799, 100] on input "landing-page-sep-9-15-58-11" at bounding box center [815, 101] width 163 height 17
paste input "Menstruační disk Noola"
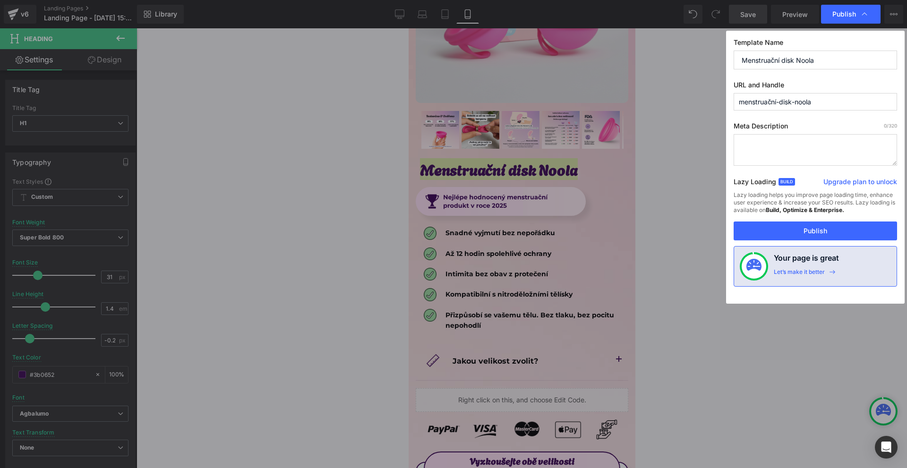
click at [772, 102] on input "menstruační-disk-noola" at bounding box center [815, 101] width 163 height 17
click at [845, 103] on input "menstruacni-disk-noola" at bounding box center [815, 101] width 163 height 17
type input "menstruacni-disk-noola-cz"
click at [854, 224] on button "Publish" at bounding box center [815, 231] width 163 height 19
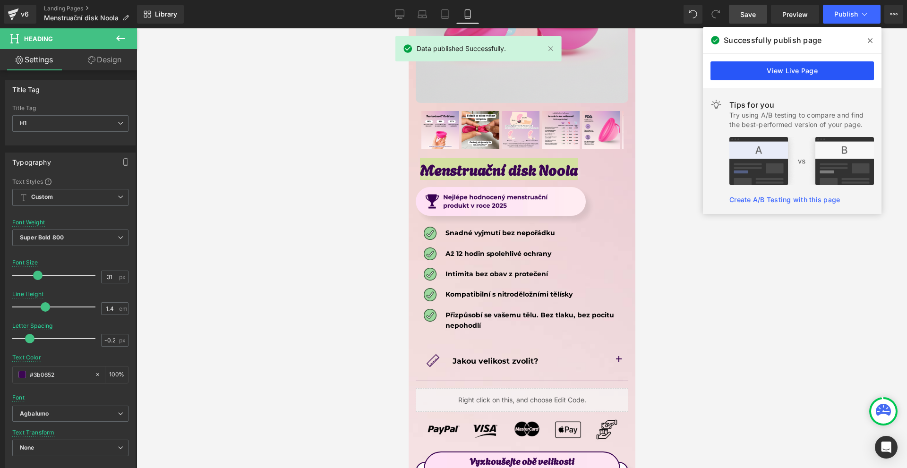
click at [767, 75] on link "View Live Page" at bounding box center [792, 70] width 163 height 19
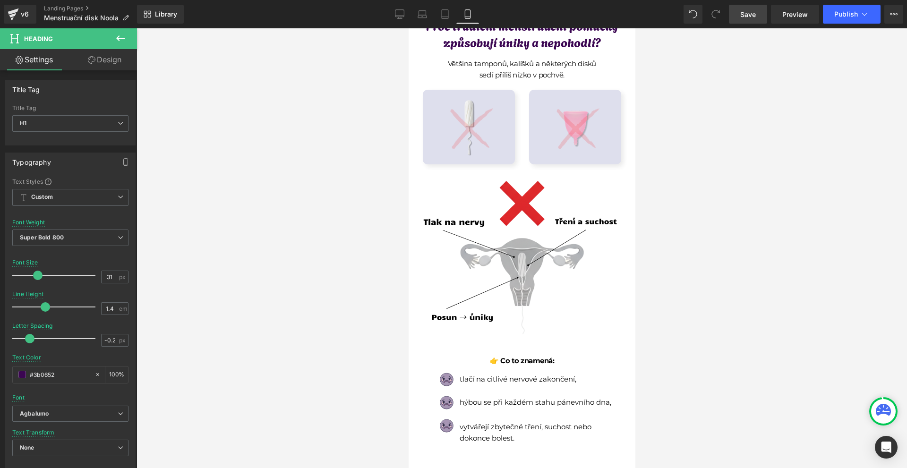
scroll to position [803, 0]
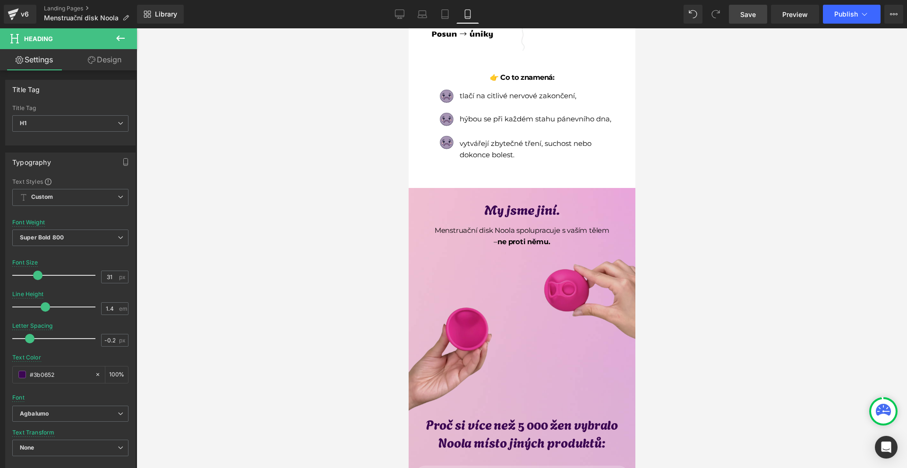
click at [514, 225] on img at bounding box center [522, 324] width 232 height 232
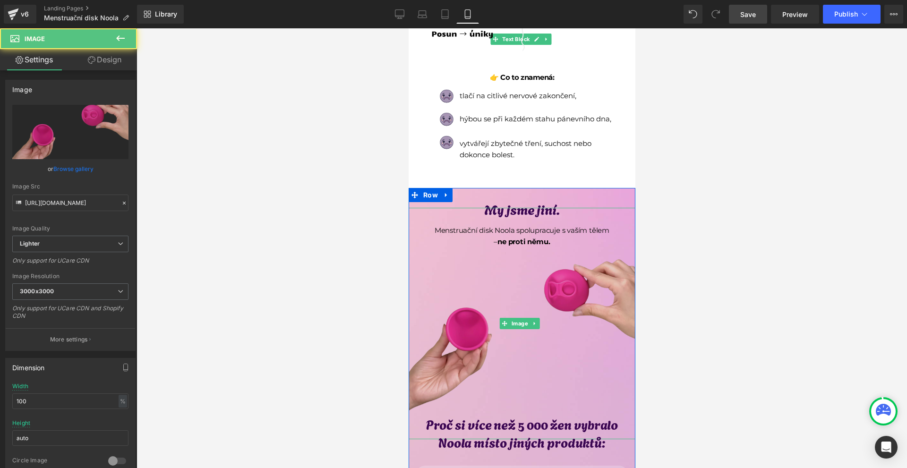
click at [443, 217] on img at bounding box center [522, 324] width 232 height 232
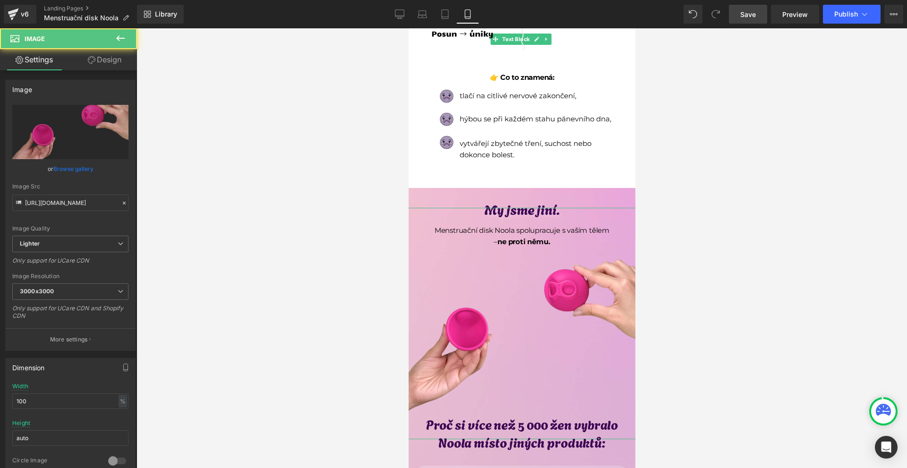
click at [111, 57] on link "Design" at bounding box center [104, 59] width 69 height 21
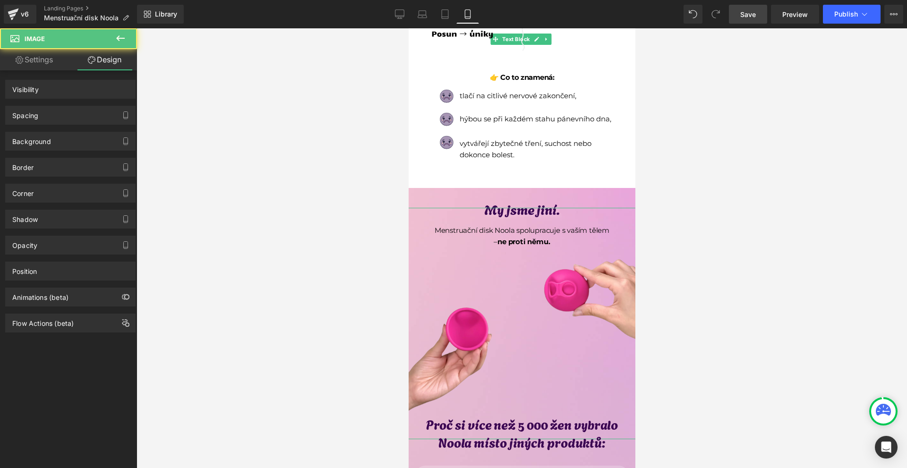
click at [49, 112] on div "Spacing" at bounding box center [70, 115] width 129 height 18
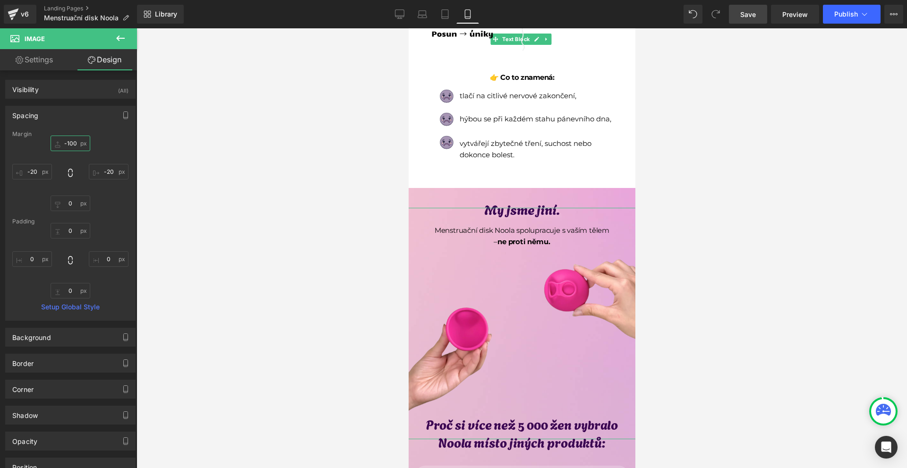
click at [73, 143] on input "-100" at bounding box center [71, 144] width 40 height 16
type input "0"
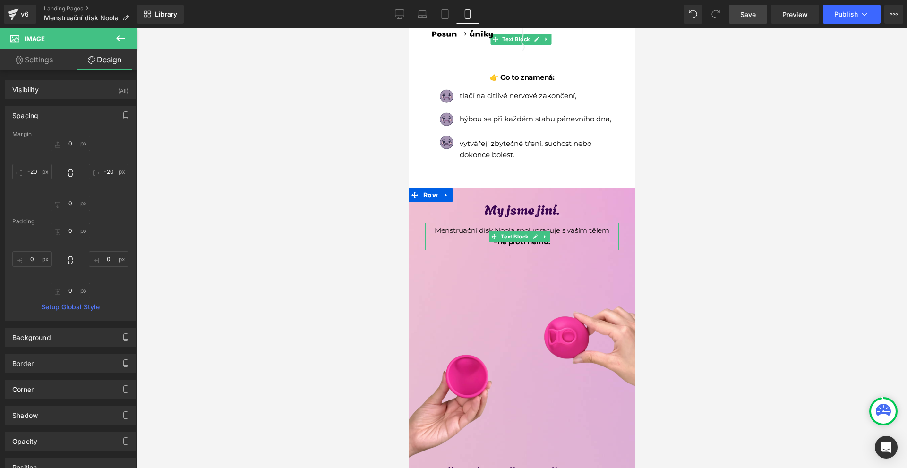
click at [554, 237] on p "– ne proti němu." at bounding box center [522, 241] width 194 height 11
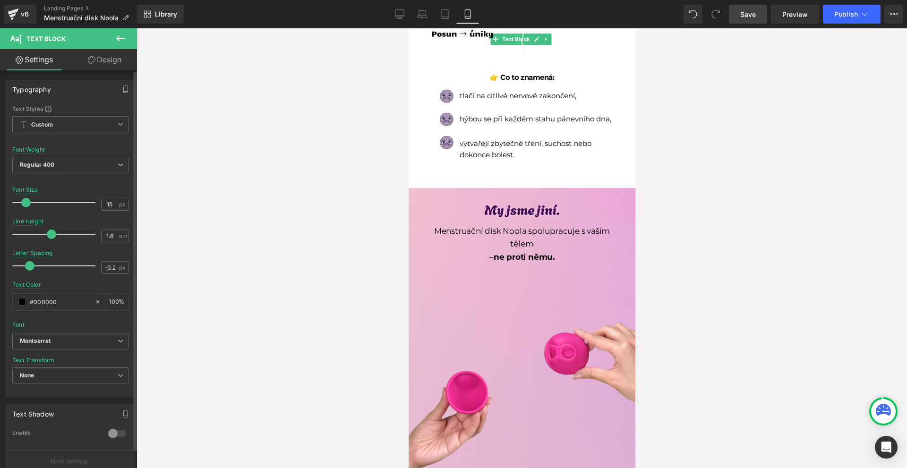
click at [27, 203] on span at bounding box center [25, 202] width 9 height 9
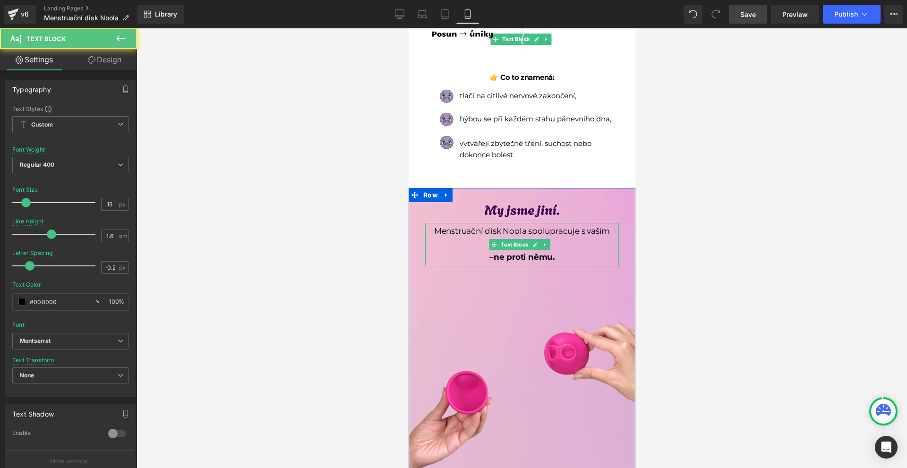
click at [475, 251] on p "– ne proti němu." at bounding box center [522, 257] width 194 height 13
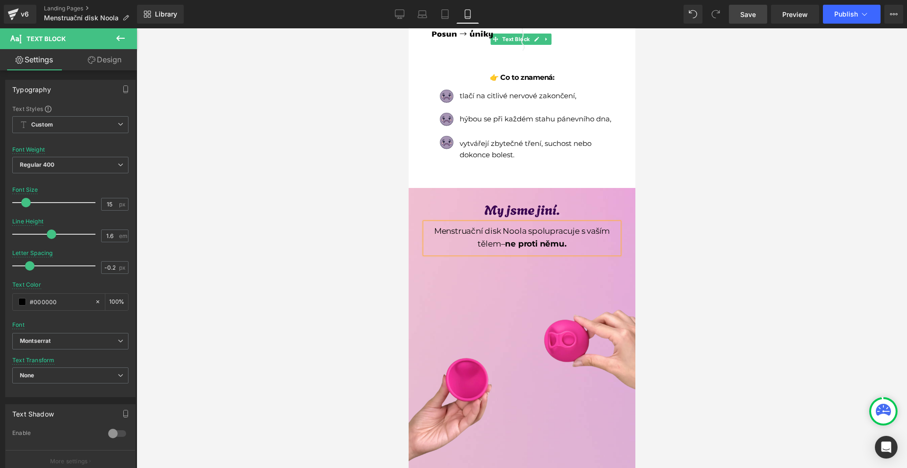
click at [736, 266] on div at bounding box center [522, 248] width 771 height 440
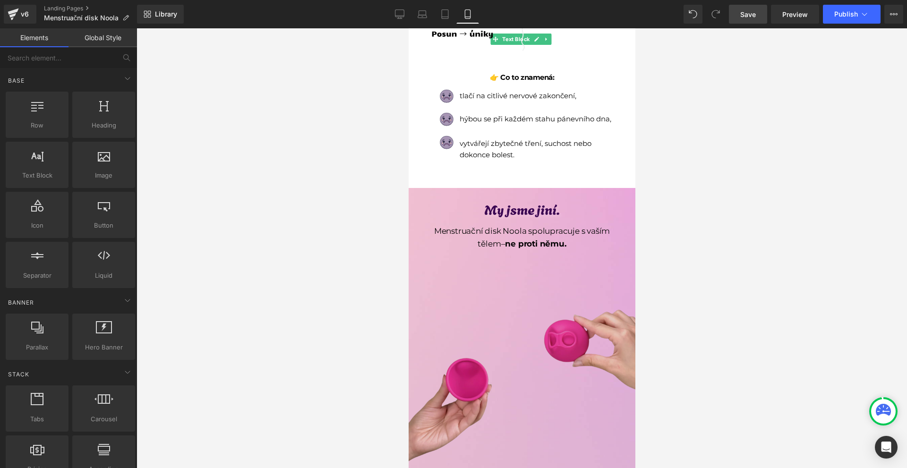
click at [594, 292] on img at bounding box center [522, 374] width 232 height 232
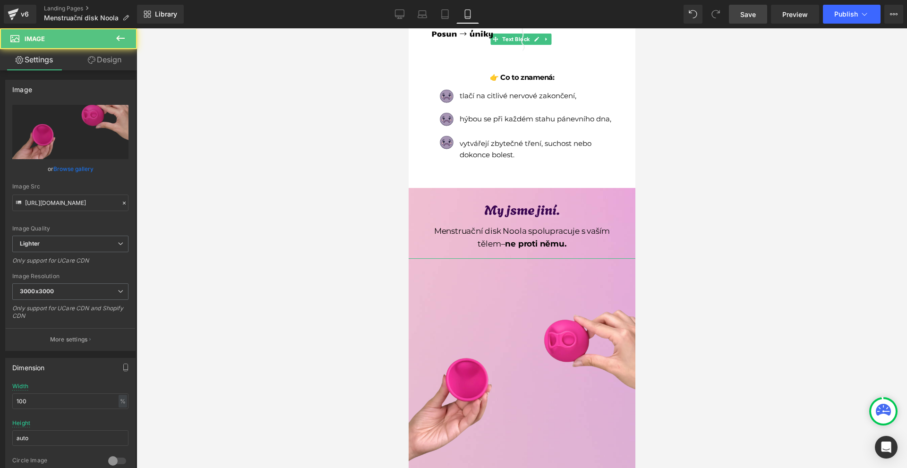
click at [98, 66] on link "Design" at bounding box center [104, 59] width 69 height 21
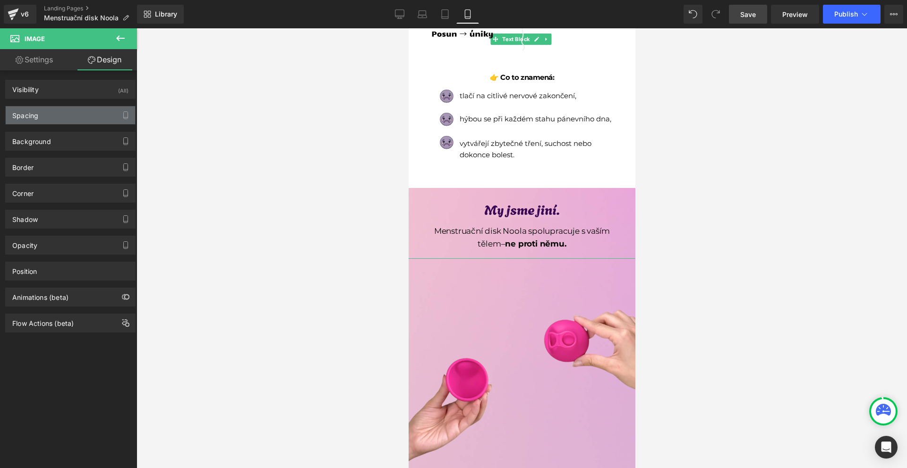
click at [53, 116] on div "Spacing" at bounding box center [70, 115] width 129 height 18
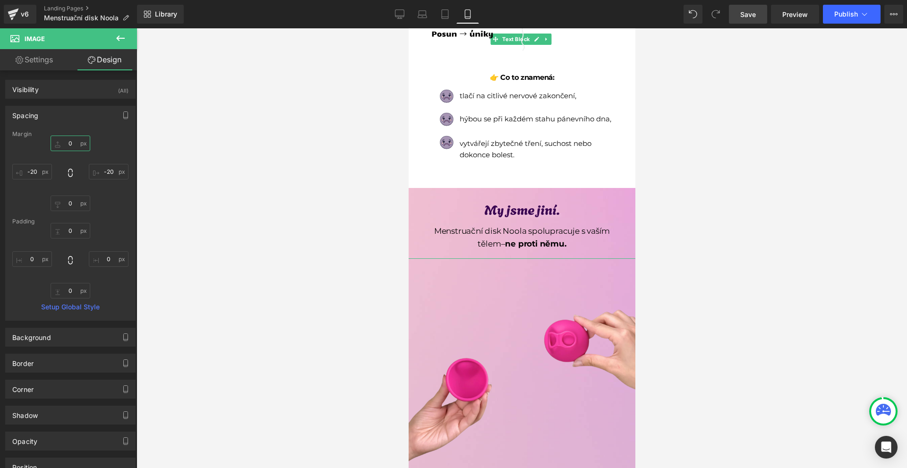
click at [81, 144] on input "0" at bounding box center [71, 144] width 40 height 16
type input "-120"
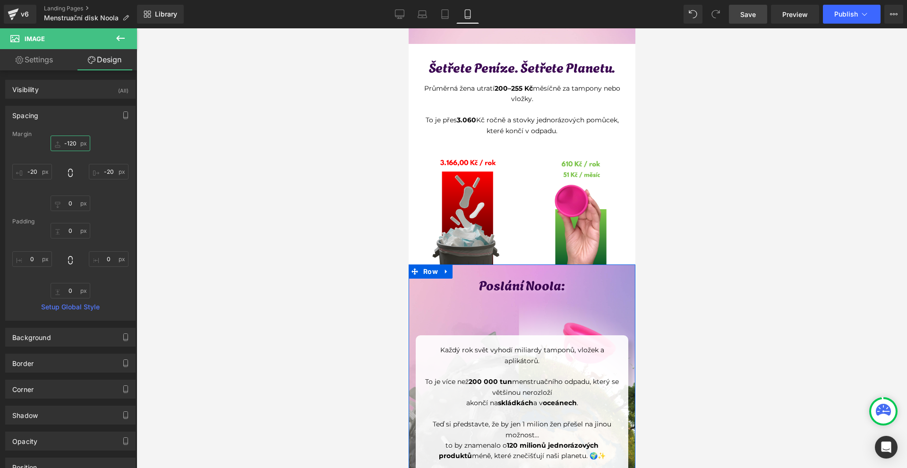
scroll to position [3591, 0]
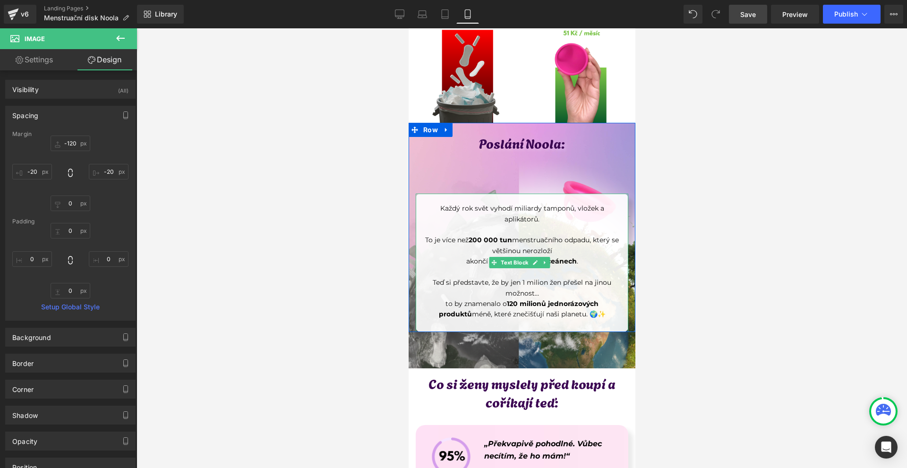
click at [434, 194] on div "Každý rok svět vyhodí miliardy tamponů, vložek a aplikátorů. To je více než 200…" at bounding box center [521, 263] width 213 height 138
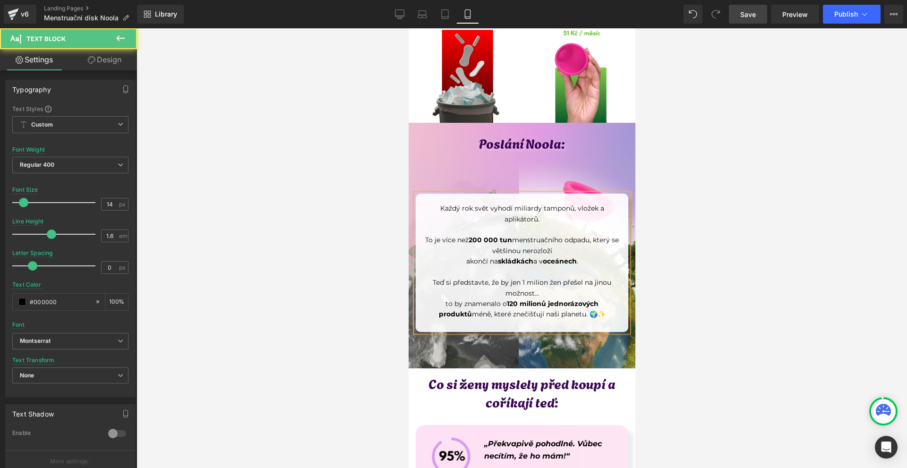
click at [112, 67] on link "Design" at bounding box center [104, 59] width 69 height 21
click at [0, 0] on div "Spacing" at bounding box center [0, 0] width 0 height 0
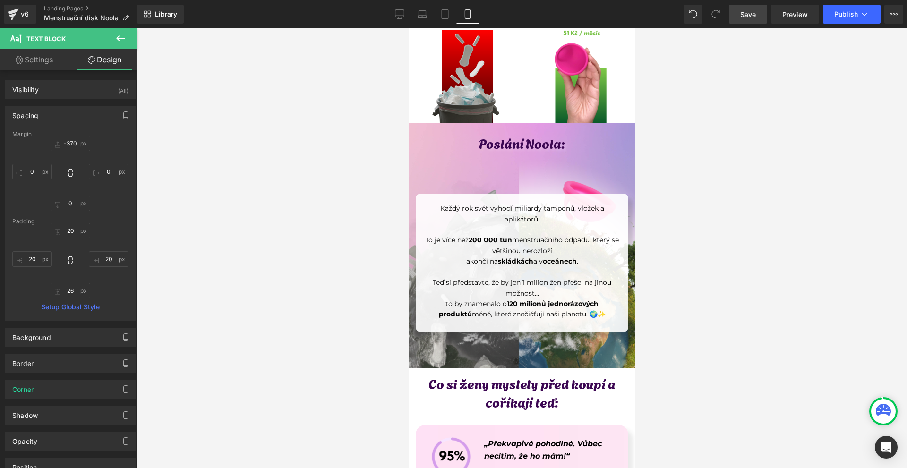
click at [73, 137] on div "Margin" at bounding box center [70, 134] width 116 height 7
click at [74, 139] on input "-370" at bounding box center [71, 144] width 40 height 16
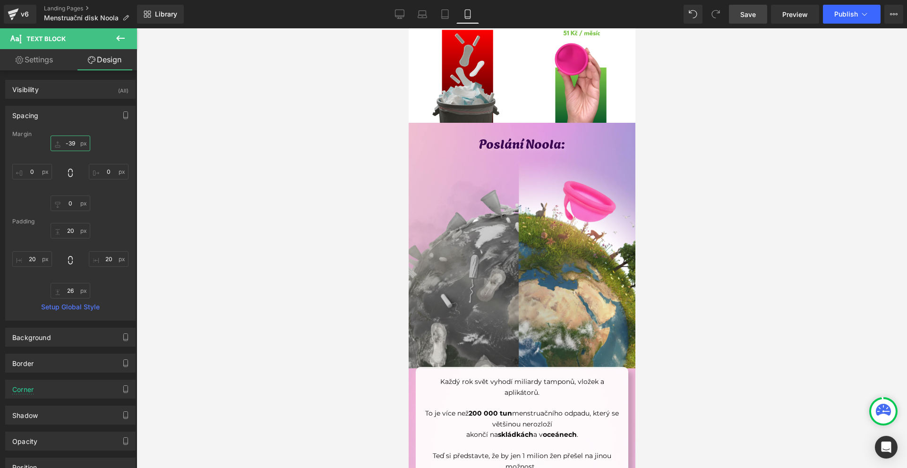
type input "-390"
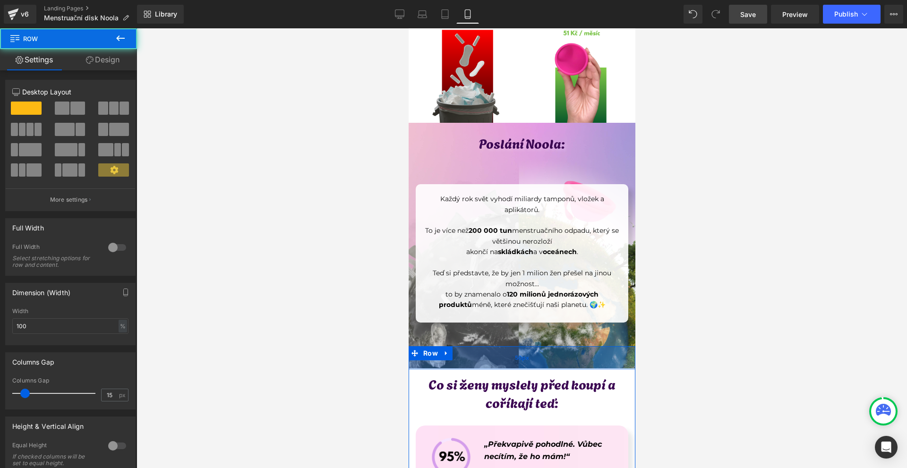
drag, startPoint x: 504, startPoint y: 318, endPoint x: 506, endPoint y: 327, distance: 10.1
click at [505, 346] on div "50px" at bounding box center [521, 358] width 227 height 24
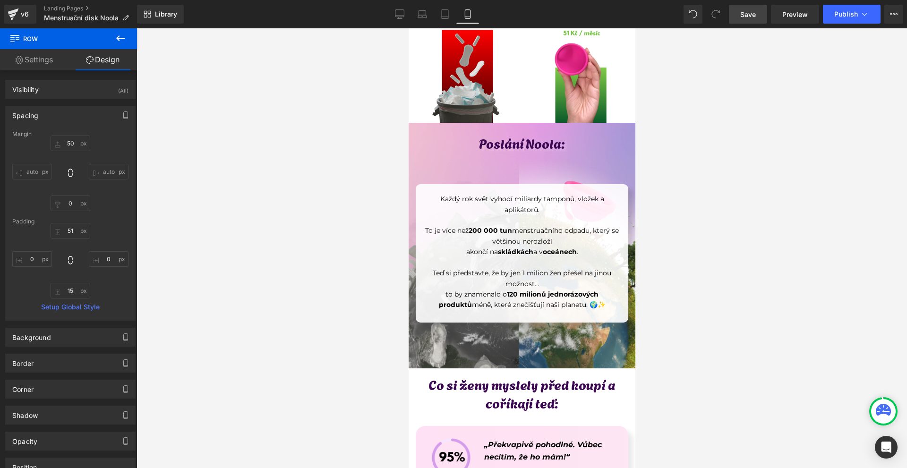
click at [754, 19] on link "Save" at bounding box center [748, 14] width 38 height 19
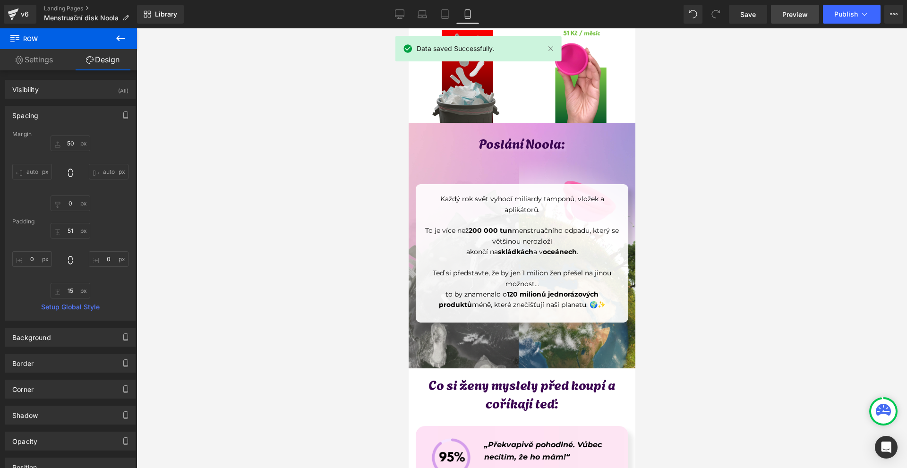
click at [790, 16] on span "Preview" at bounding box center [795, 14] width 26 height 10
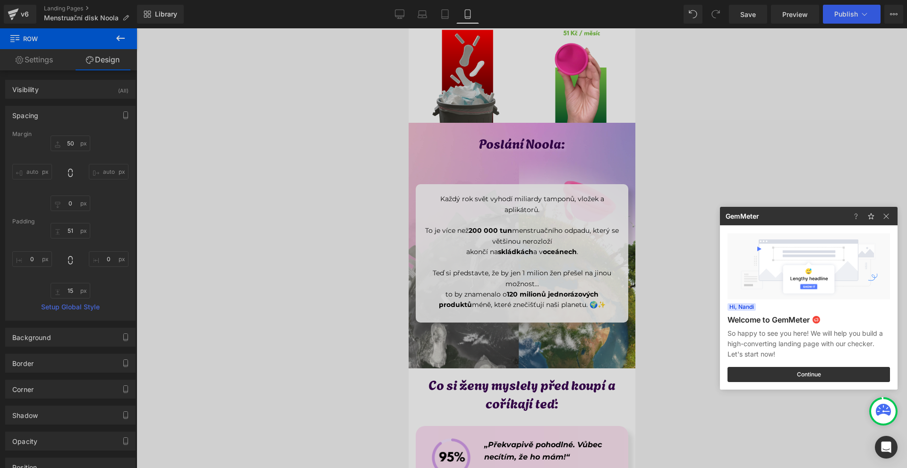
click at [590, 219] on div at bounding box center [453, 234] width 907 height 468
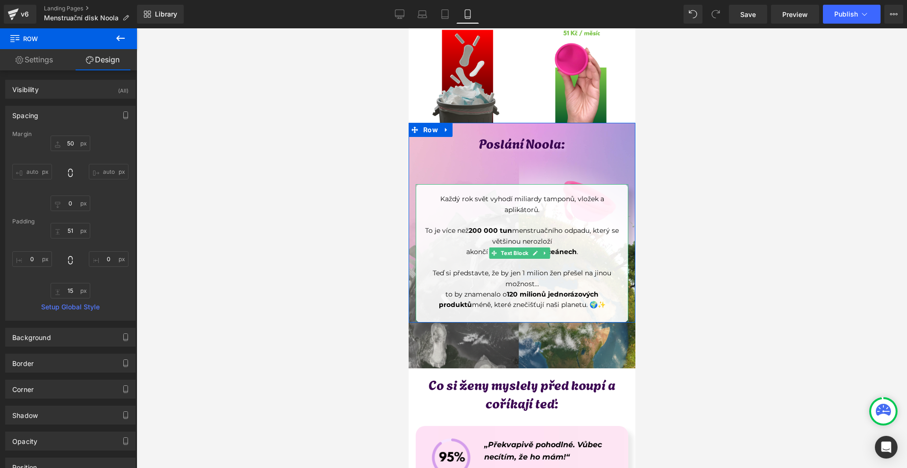
scroll to position [3733, 0]
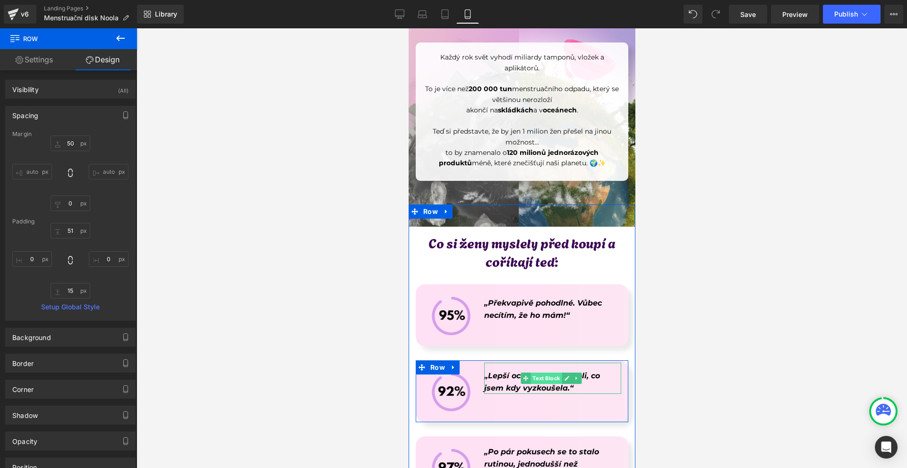
drag, startPoint x: 532, startPoint y: 351, endPoint x: 612, endPoint y: 167, distance: 200.6
click at [532, 373] on span "Text Block" at bounding box center [545, 378] width 31 height 11
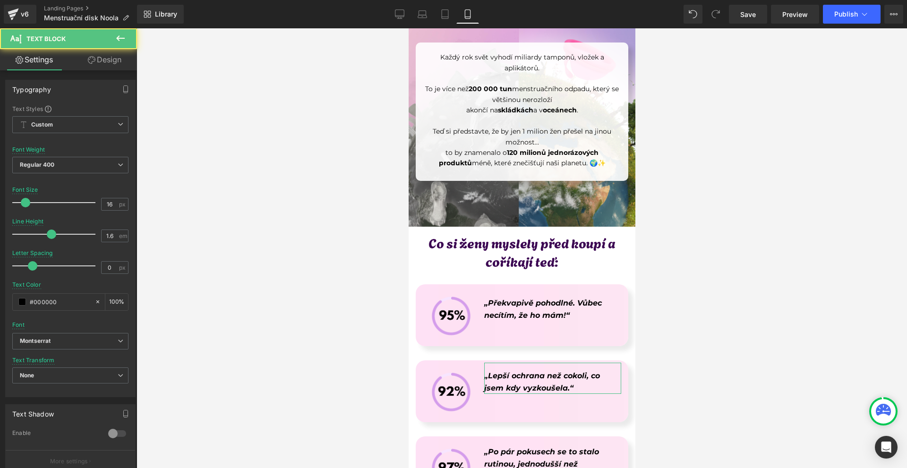
click at [94, 61] on icon at bounding box center [92, 60] width 8 height 8
click at [0, 0] on div "Spacing" at bounding box center [0, 0] width 0 height 0
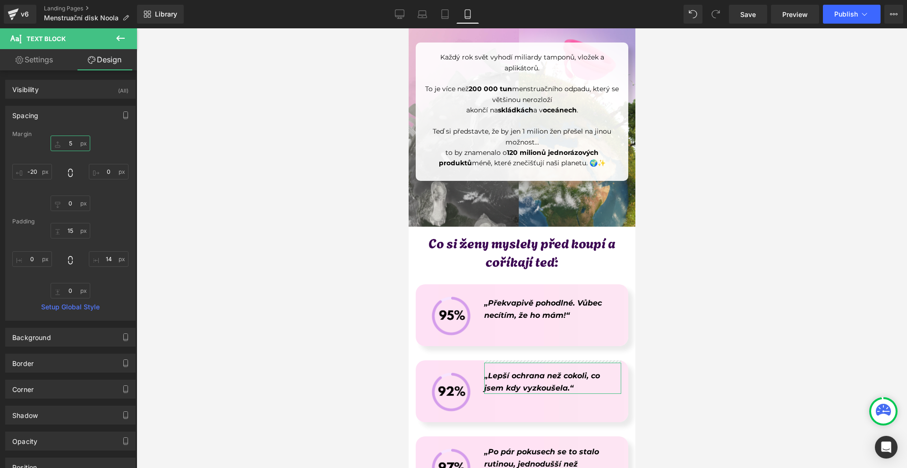
click at [80, 142] on input "5" at bounding box center [71, 144] width 40 height 16
type input "12"
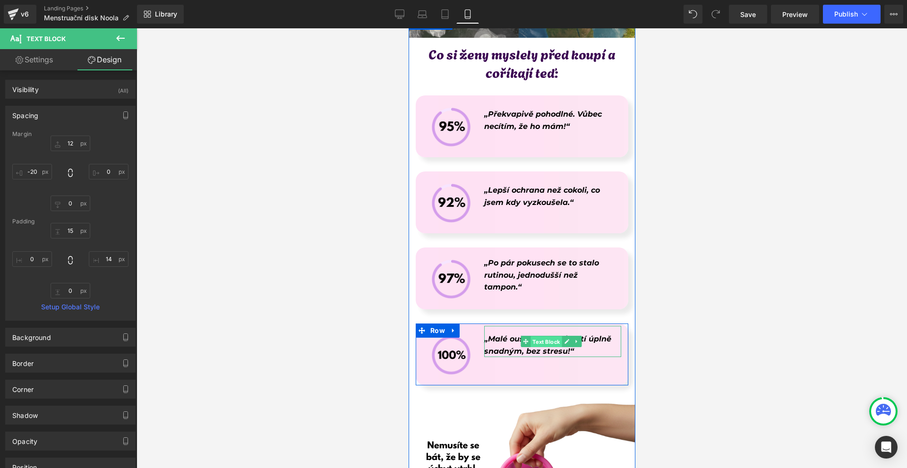
click at [539, 336] on span "Text Block" at bounding box center [545, 341] width 31 height 11
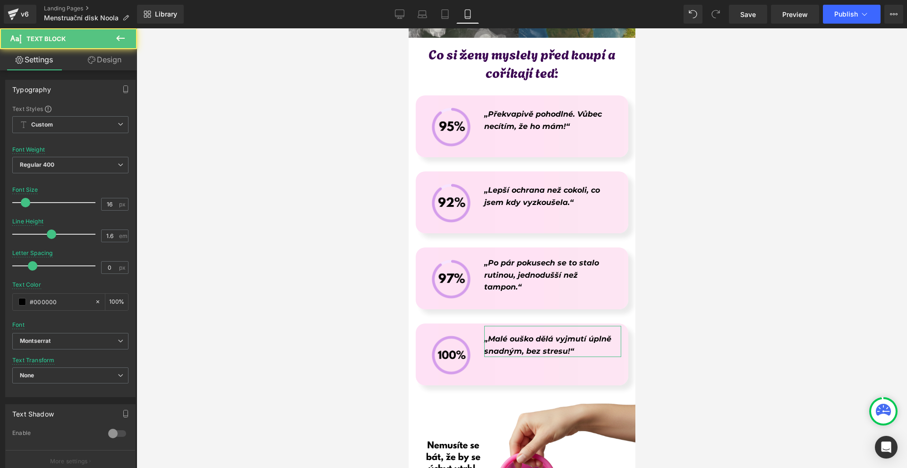
click at [101, 66] on link "Design" at bounding box center [104, 59] width 69 height 21
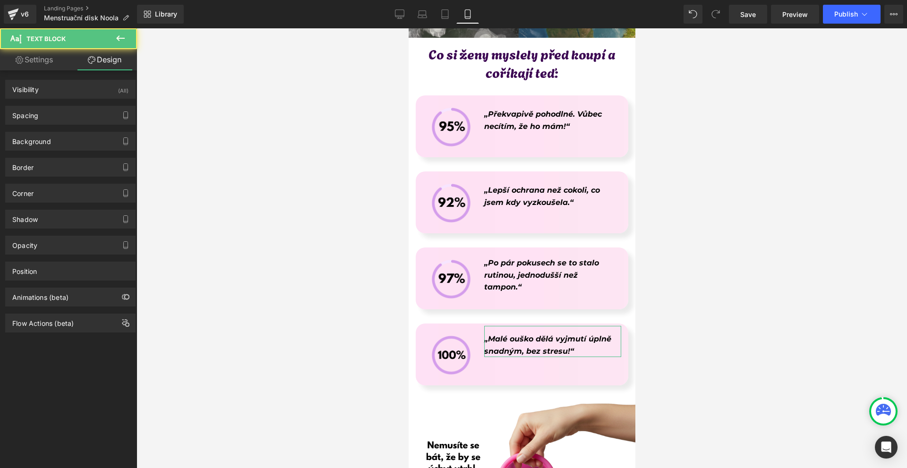
click at [64, 113] on div "Spacing" at bounding box center [70, 115] width 129 height 18
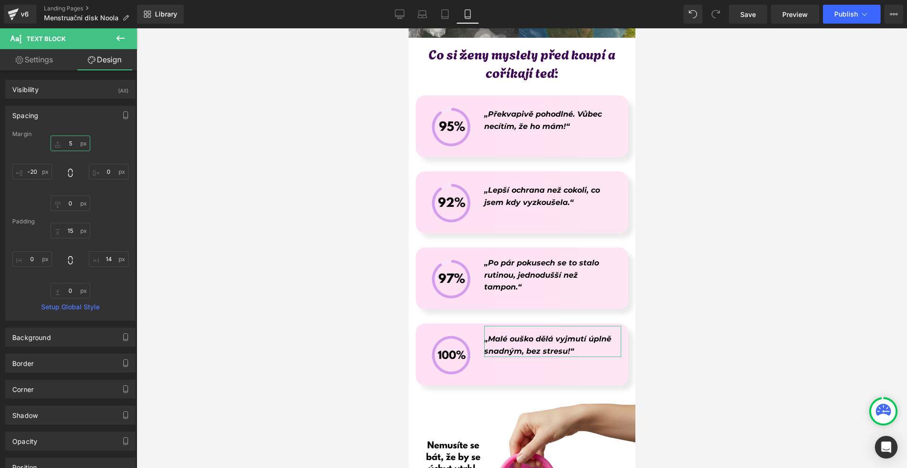
click at [81, 141] on input "text" at bounding box center [71, 144] width 40 height 16
type input "12"
click at [752, 17] on span "Save" at bounding box center [748, 14] width 16 height 10
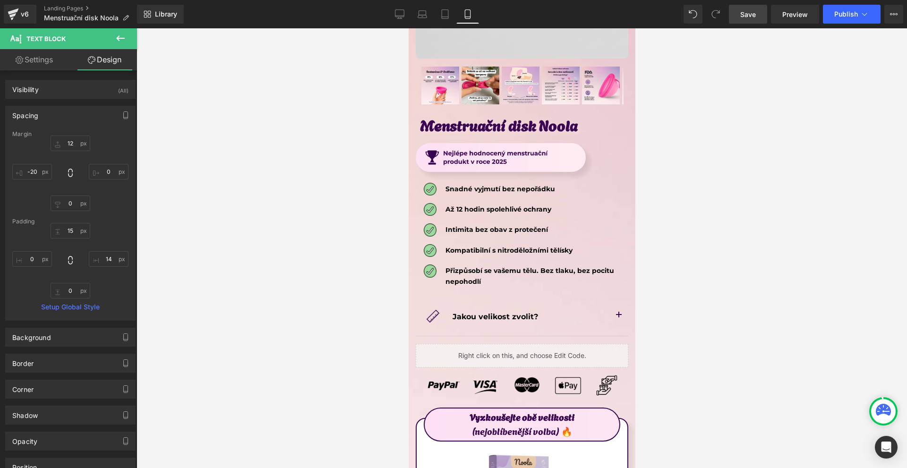
scroll to position [5009, 0]
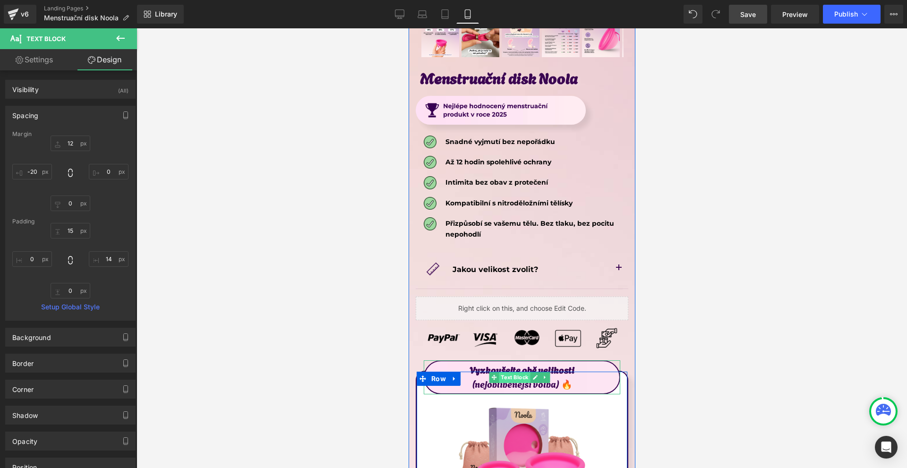
click at [517, 372] on span "Text Block" at bounding box center [513, 377] width 31 height 11
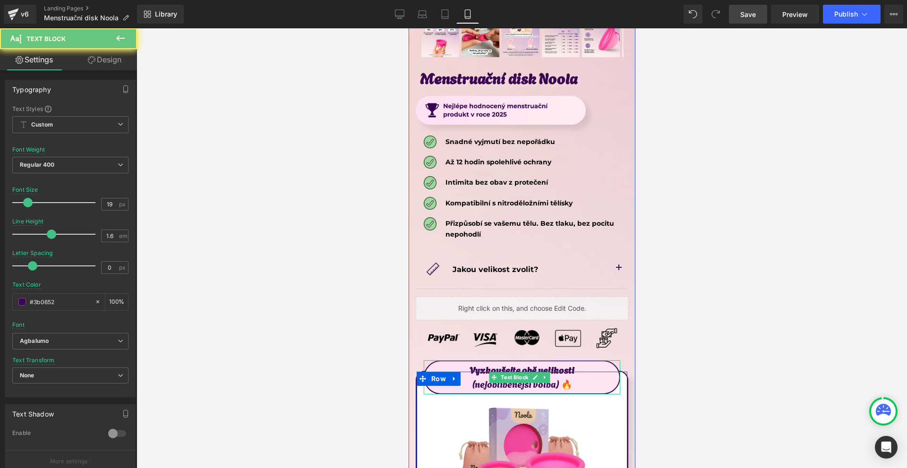
click at [516, 363] on strong "Vyzkoušejte obě velikosti" at bounding box center [521, 369] width 105 height 13
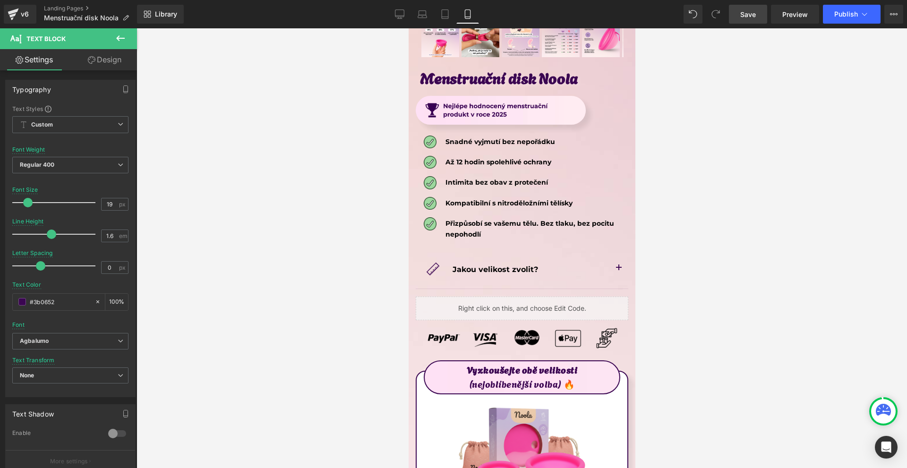
drag, startPoint x: 32, startPoint y: 263, endPoint x: 205, endPoint y: 244, distance: 174.0
click at [39, 263] on span at bounding box center [40, 265] width 9 height 9
click at [731, 14] on link "Save" at bounding box center [748, 14] width 38 height 19
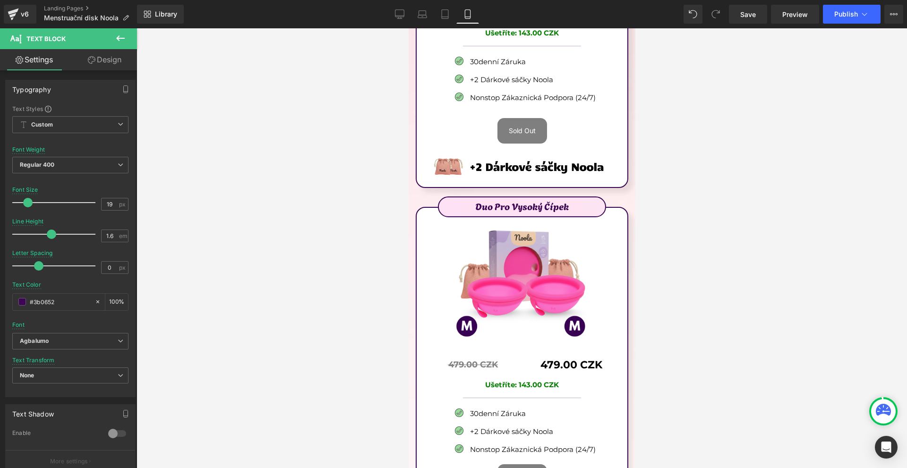
scroll to position [5765, 0]
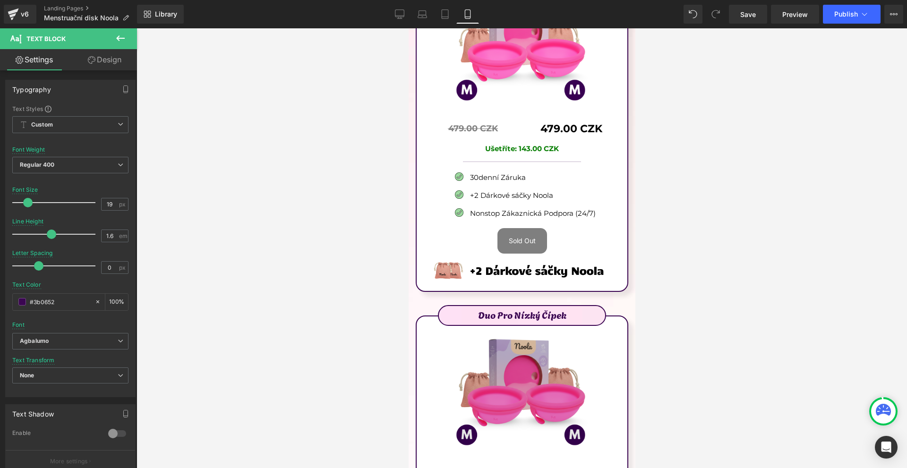
click at [521, 317] on img at bounding box center [521, 387] width 137 height 140
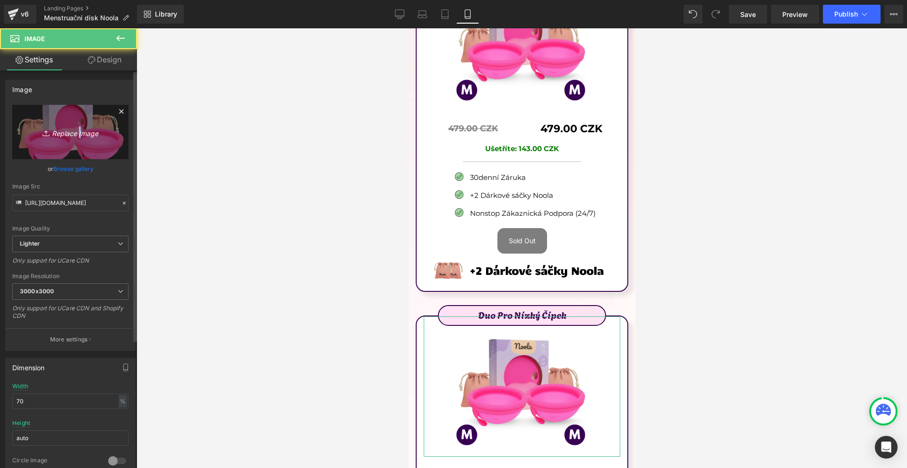
click at [77, 129] on icon "Replace Image" at bounding box center [71, 132] width 76 height 12
type input "C:\fakepath\Írj be némi törzsszöveget (48).png"
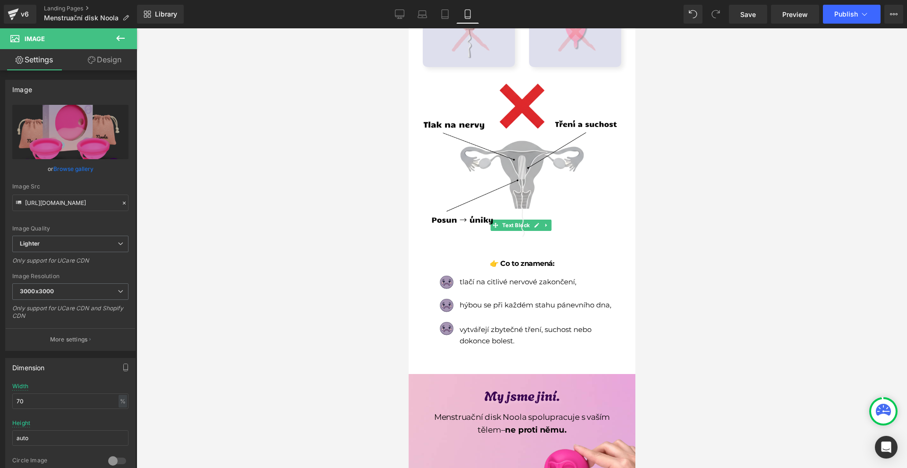
scroll to position [0, 0]
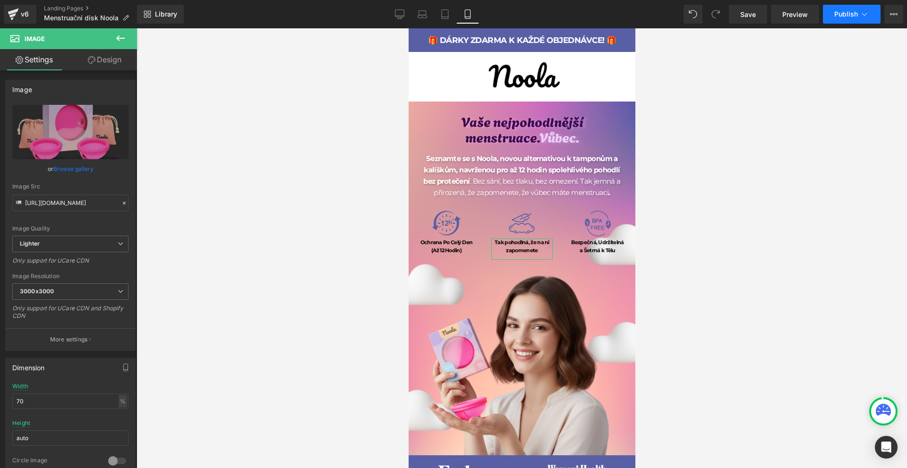
click at [862, 13] on icon at bounding box center [864, 13] width 9 height 9
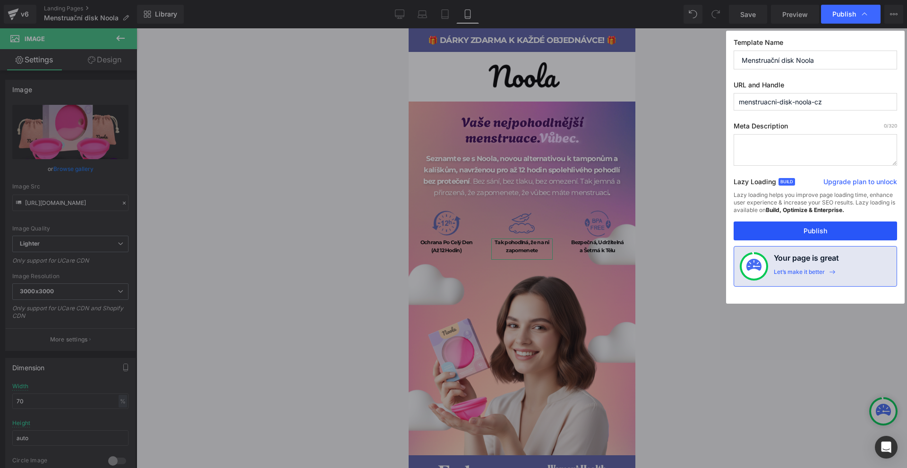
click at [821, 227] on button "Publish" at bounding box center [815, 231] width 163 height 19
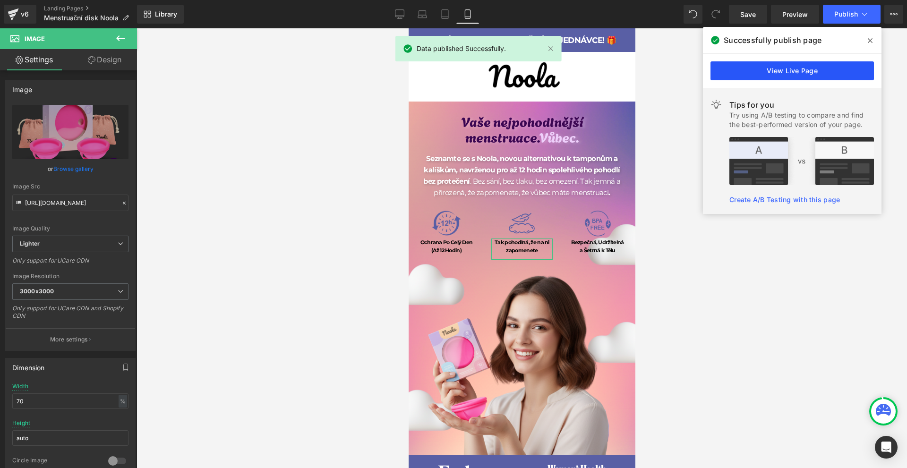
click at [827, 67] on link "View Live Page" at bounding box center [792, 70] width 163 height 19
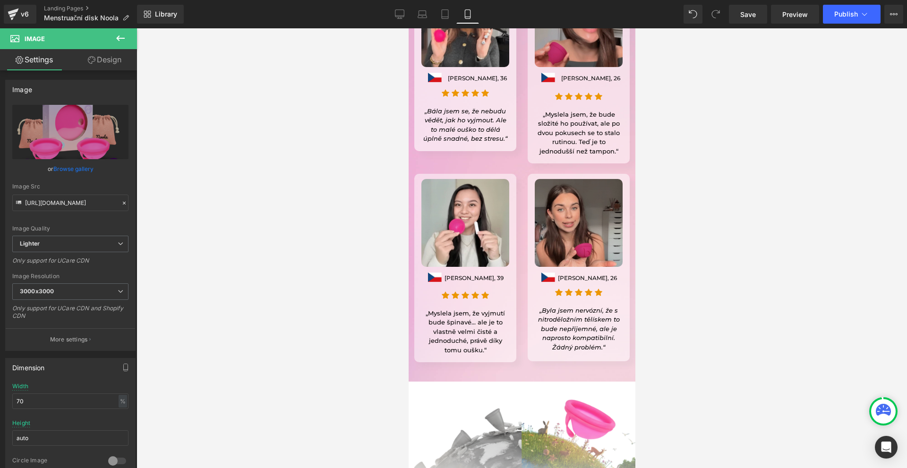
scroll to position [8366, 0]
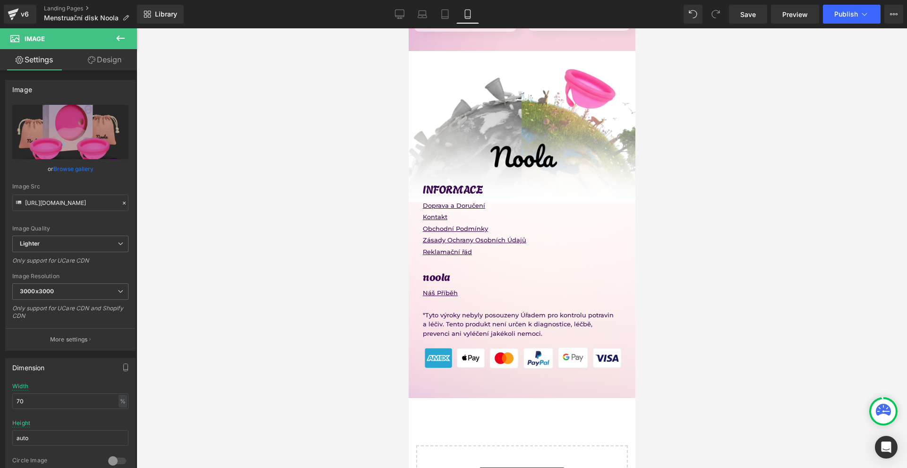
click at [114, 40] on button at bounding box center [120, 38] width 33 height 21
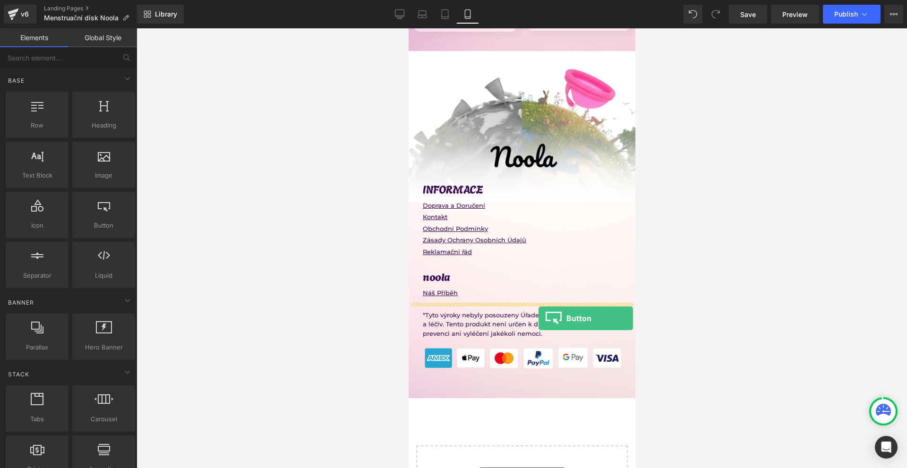
drag, startPoint x: 780, startPoint y: 285, endPoint x: 538, endPoint y: 318, distance: 244.2
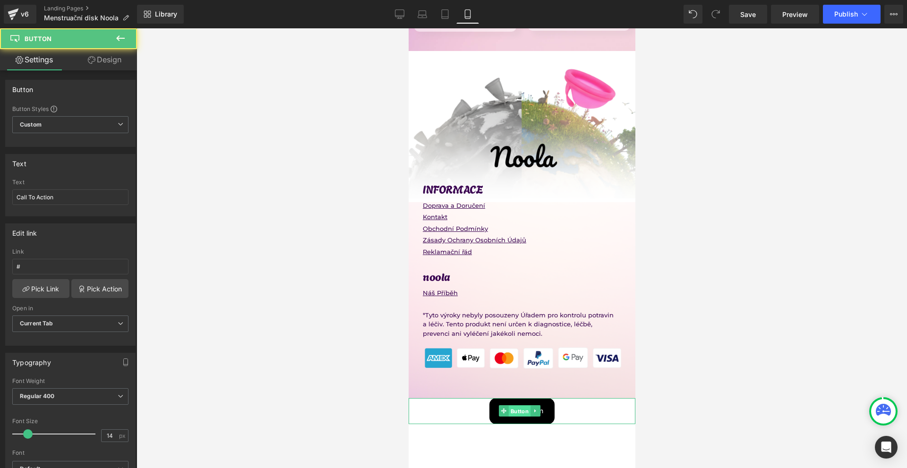
click at [520, 406] on span "Button" at bounding box center [519, 411] width 22 height 11
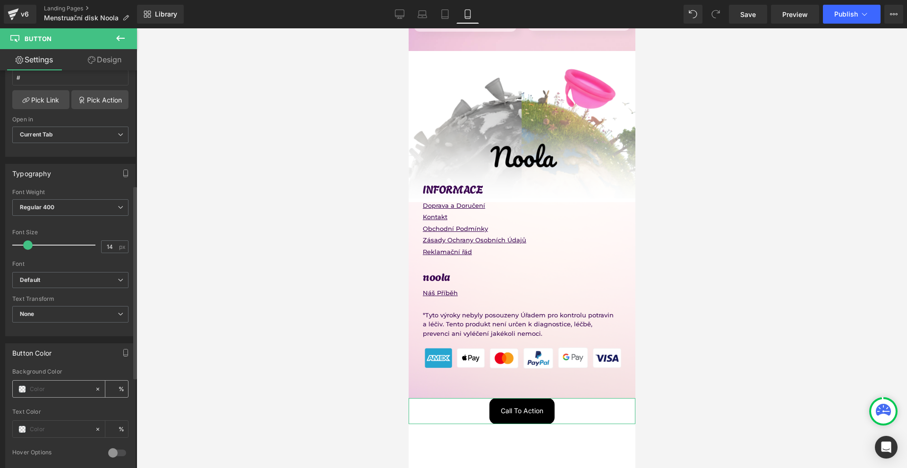
scroll to position [331, 0]
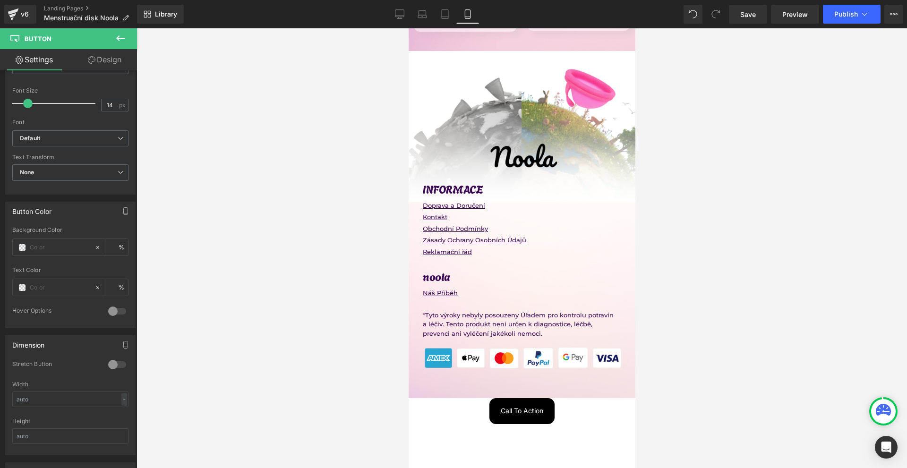
click at [119, 38] on icon at bounding box center [120, 38] width 9 height 6
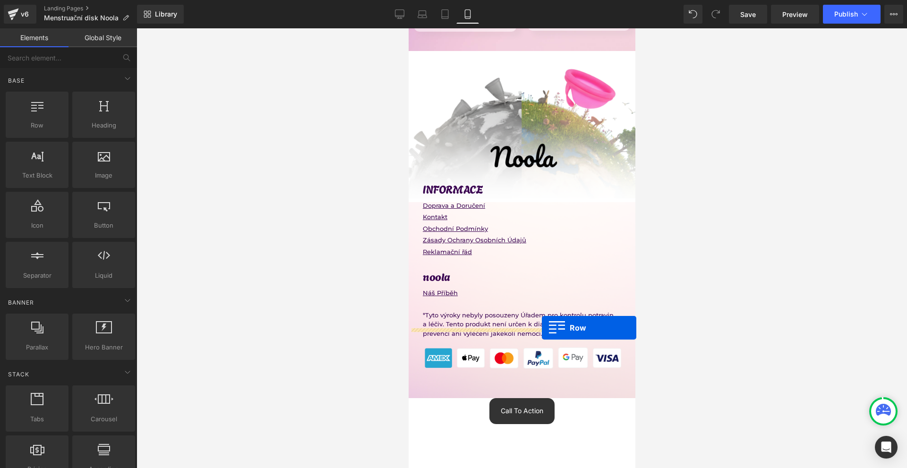
drag, startPoint x: 451, startPoint y: 147, endPoint x: 541, endPoint y: 328, distance: 201.6
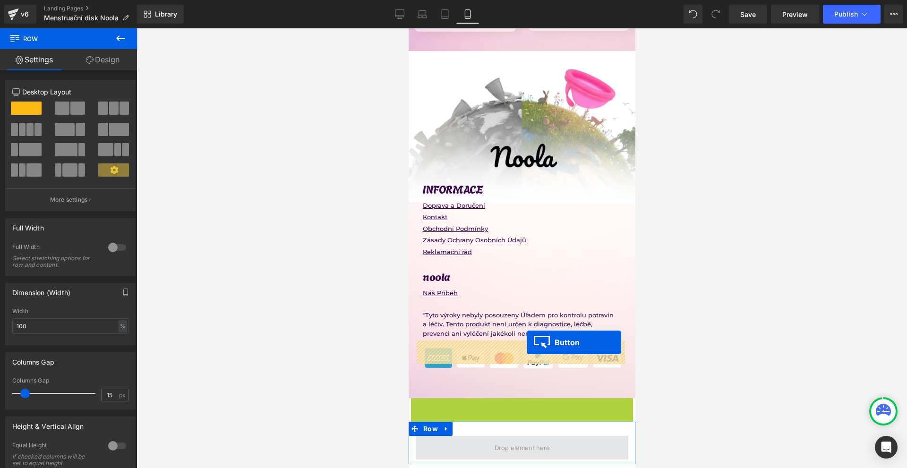
drag, startPoint x: 514, startPoint y: 315, endPoint x: 526, endPoint y: 343, distance: 30.7
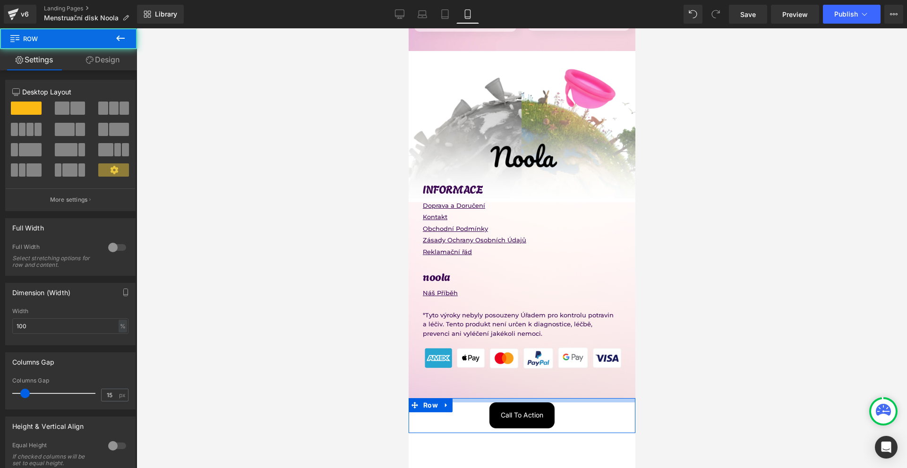
drag, startPoint x: 530, startPoint y: 299, endPoint x: 533, endPoint y: 294, distance: 5.9
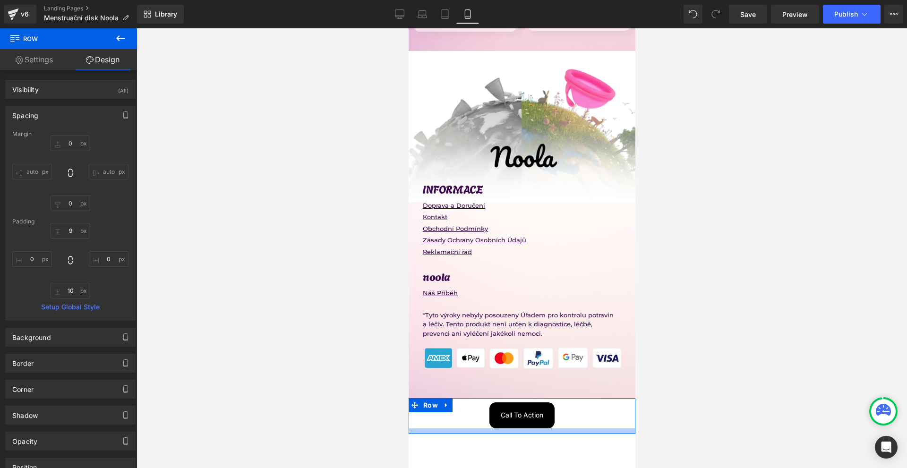
click at [523, 429] on div at bounding box center [521, 432] width 227 height 6
click at [572, 429] on div at bounding box center [521, 431] width 227 height 5
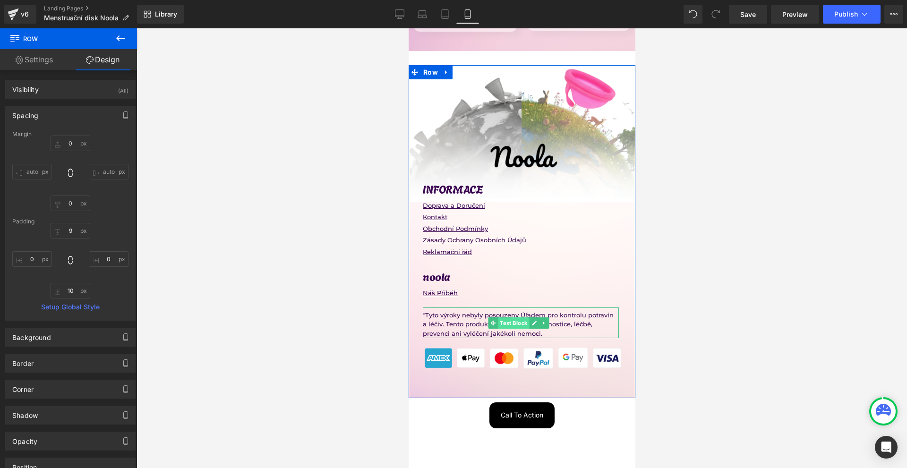
click at [510, 318] on span "Text Block" at bounding box center [513, 323] width 31 height 11
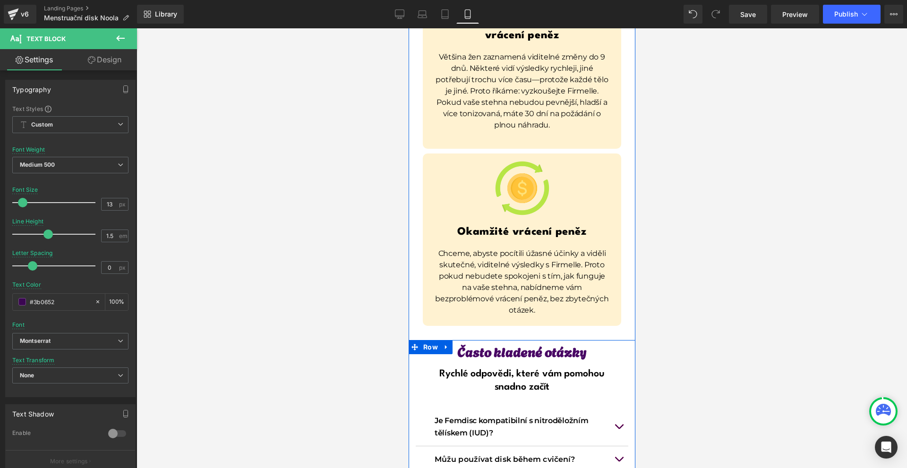
scroll to position [7043, 0]
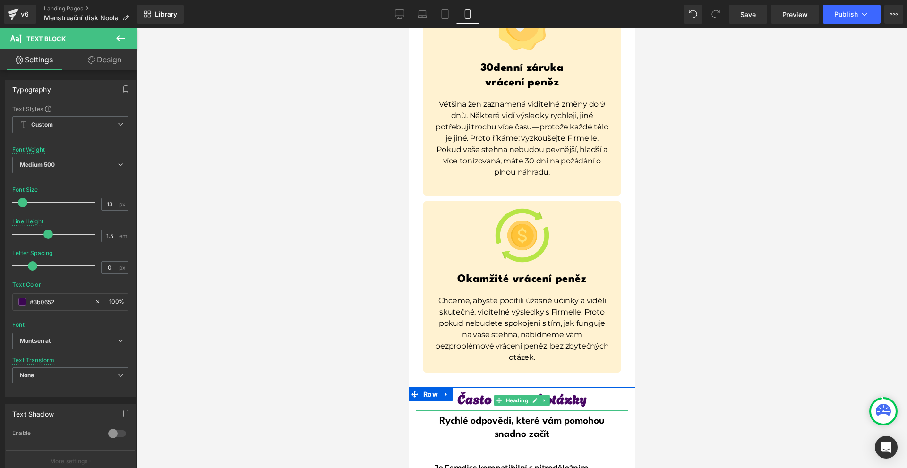
click at [508, 395] on span "Heading" at bounding box center [517, 400] width 26 height 11
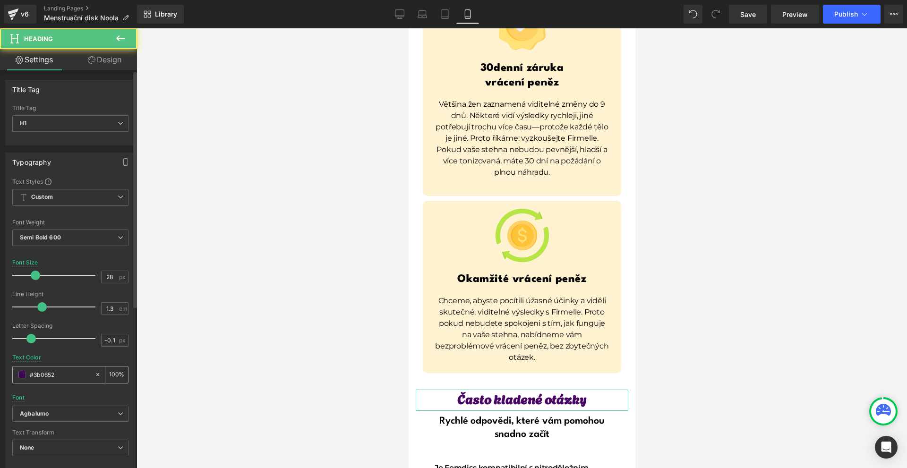
click at [63, 369] on div "#3b0652" at bounding box center [54, 375] width 82 height 17
click at [62, 371] on input "#3b0652" at bounding box center [60, 374] width 60 height 10
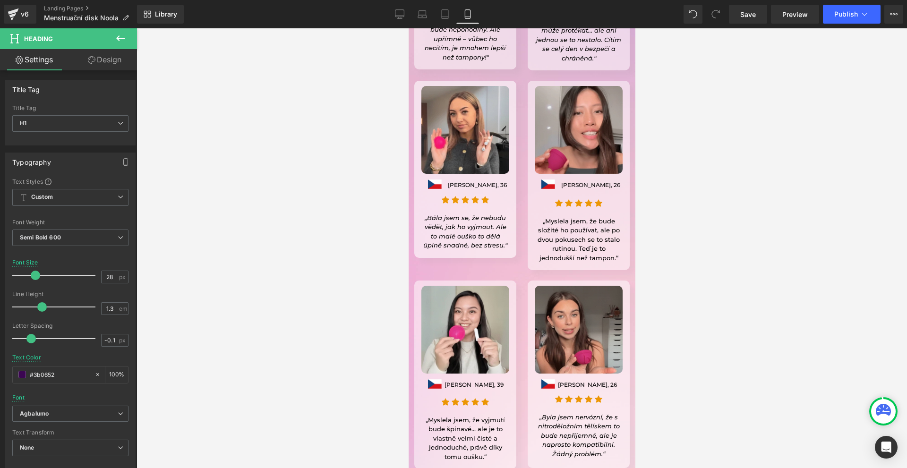
scroll to position [8401, 0]
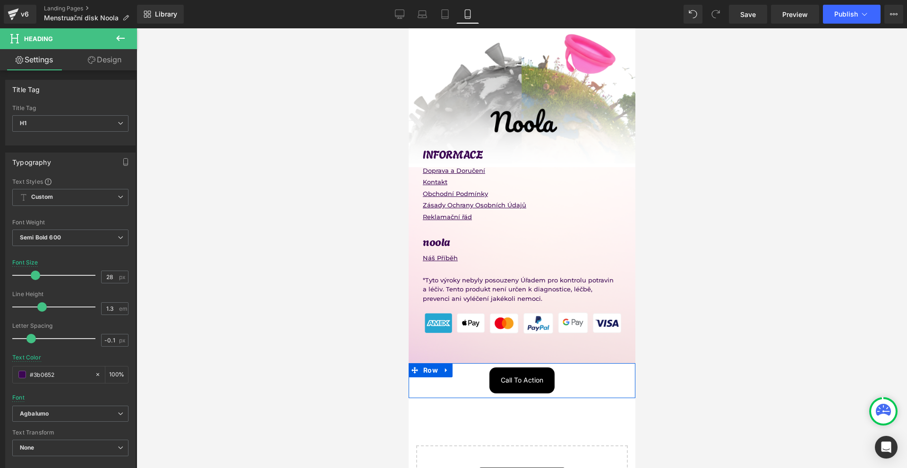
click at [508, 375] on span "Button" at bounding box center [519, 380] width 22 height 11
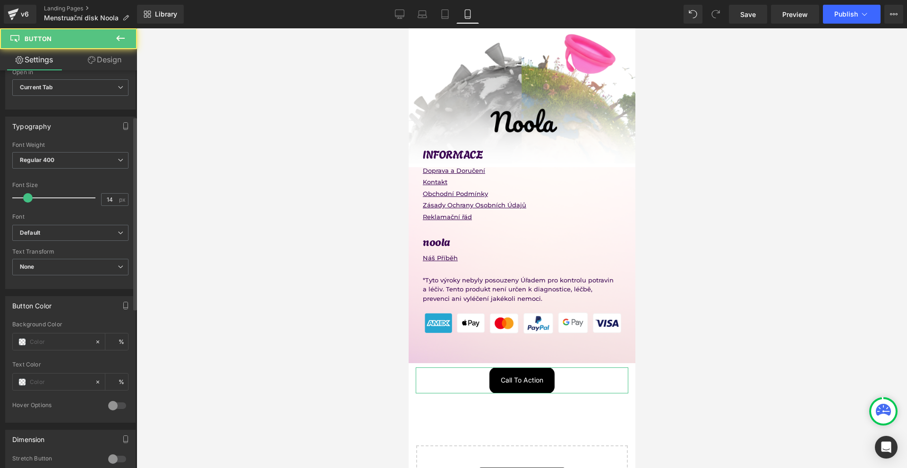
scroll to position [425, 0]
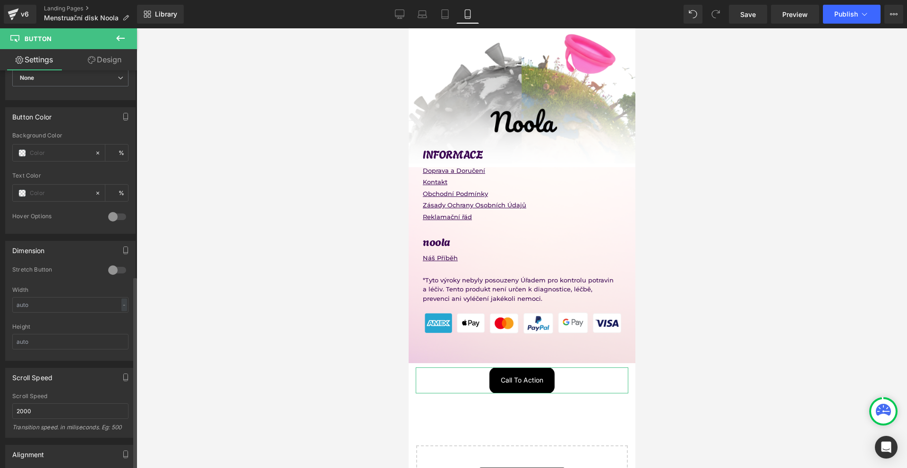
click at [117, 215] on div at bounding box center [117, 216] width 23 height 15
click at [115, 220] on div at bounding box center [117, 216] width 23 height 15
click at [112, 269] on div at bounding box center [117, 270] width 23 height 15
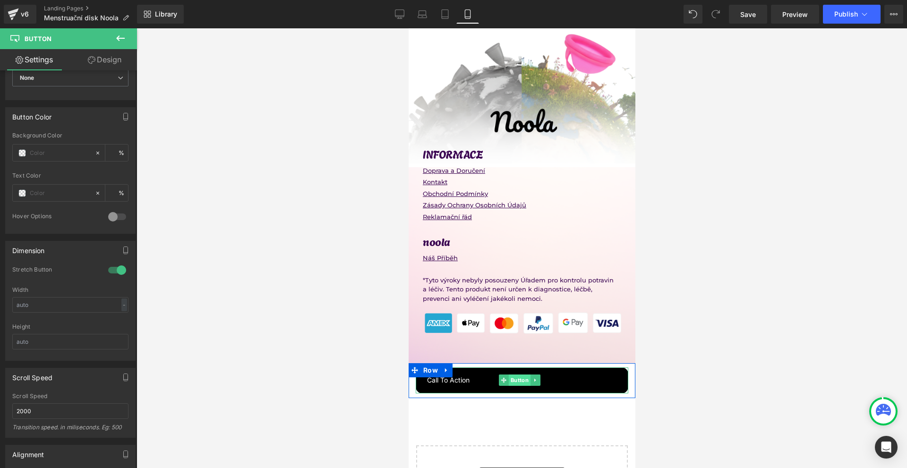
click at [521, 375] on span "Button" at bounding box center [519, 380] width 22 height 11
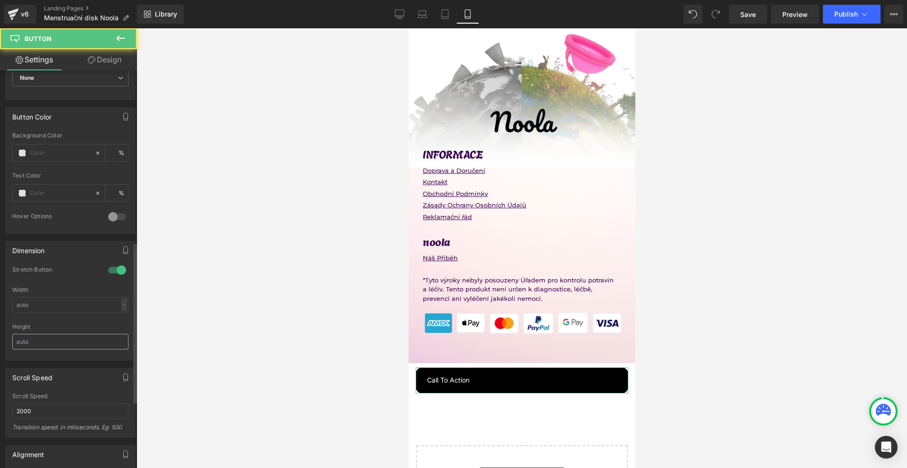
scroll to position [590, 0]
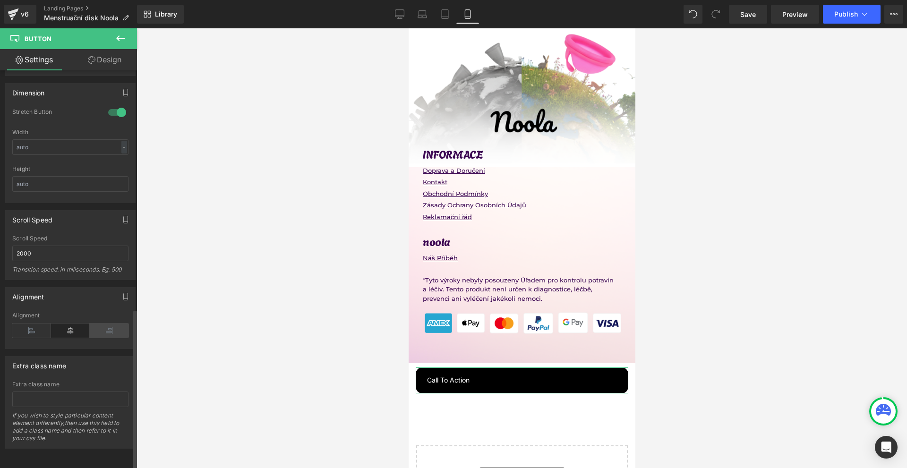
click at [90, 326] on icon at bounding box center [109, 331] width 39 height 14
click at [68, 324] on icon at bounding box center [70, 331] width 39 height 14
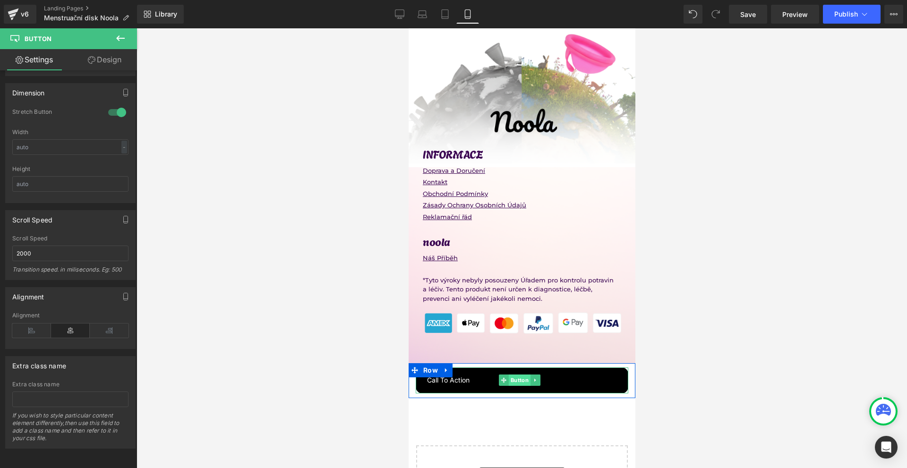
click at [523, 375] on span "Button" at bounding box center [519, 380] width 22 height 11
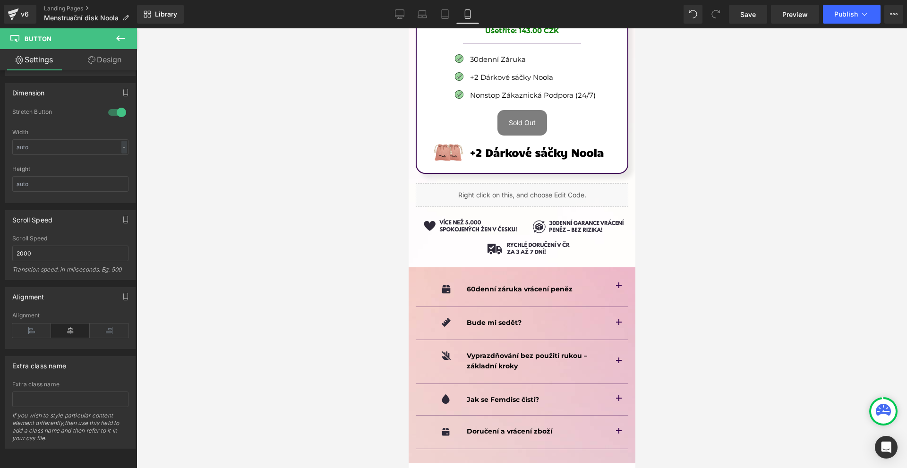
scroll to position [6133, 0]
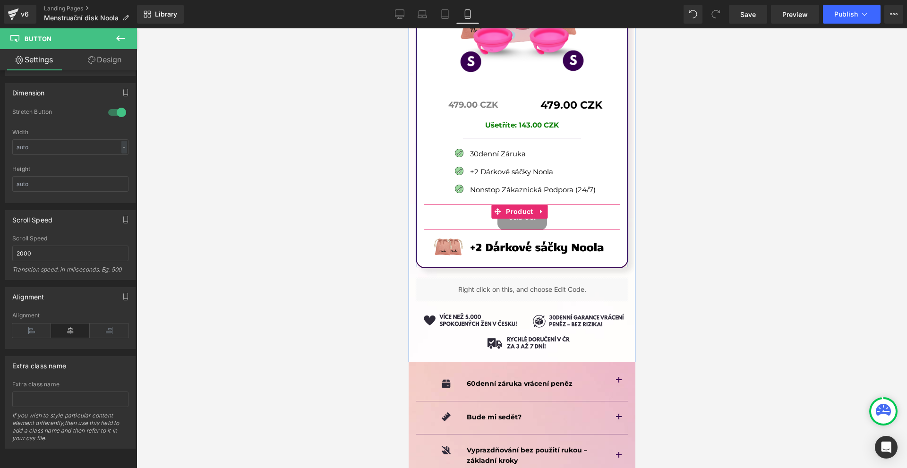
click at [512, 205] on div "Sold Out (P) Cart Button" at bounding box center [521, 218] width 187 height 26
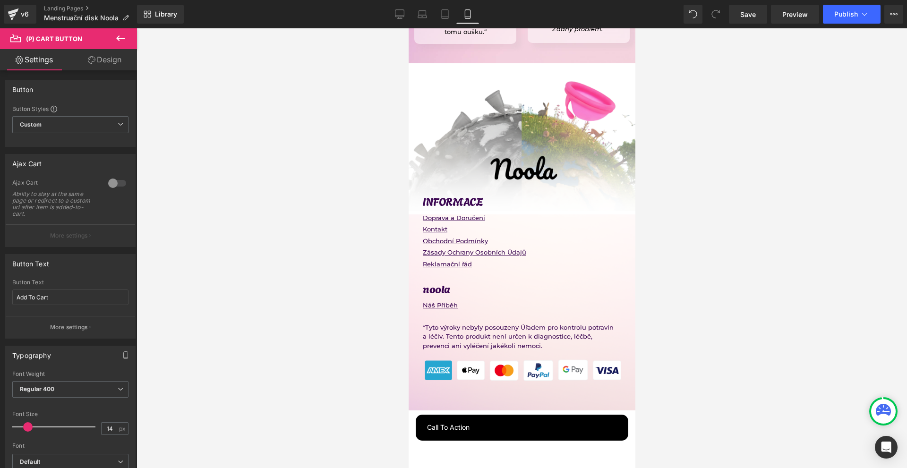
scroll to position [8401, 0]
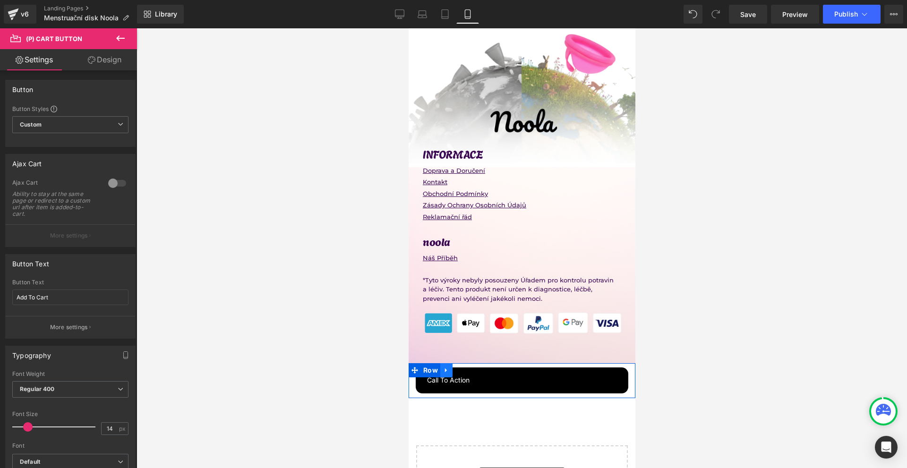
click at [443, 367] on icon at bounding box center [446, 370] width 7 height 7
drag, startPoint x: 515, startPoint y: 287, endPoint x: 1093, endPoint y: 364, distance: 582.5
click at [515, 375] on span "Button" at bounding box center [519, 380] width 22 height 11
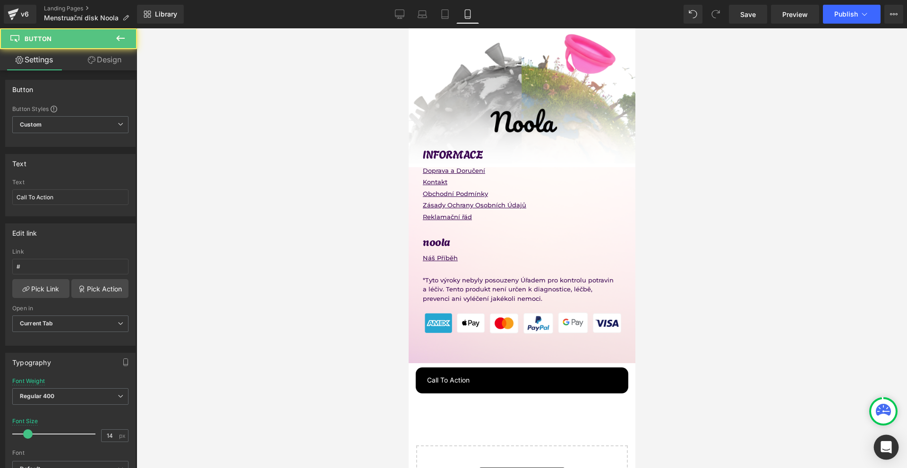
click at [884, 444] on icon "Open Intercom Messenger" at bounding box center [886, 447] width 11 height 12
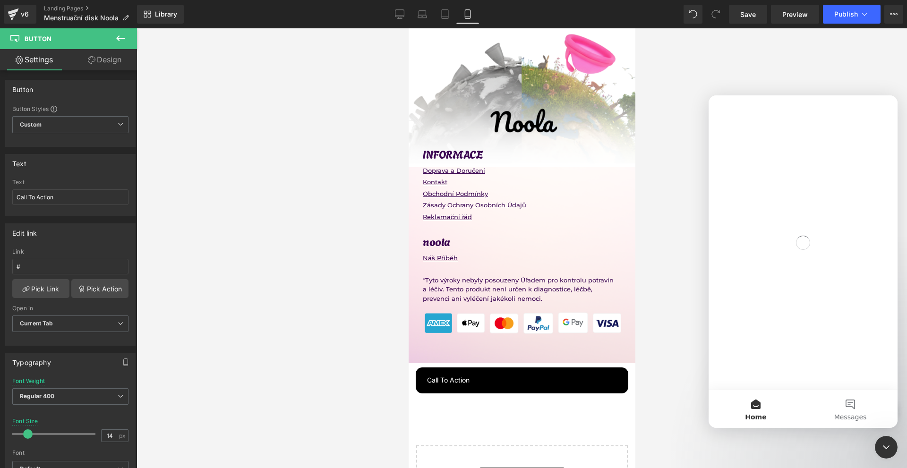
scroll to position [0, 0]
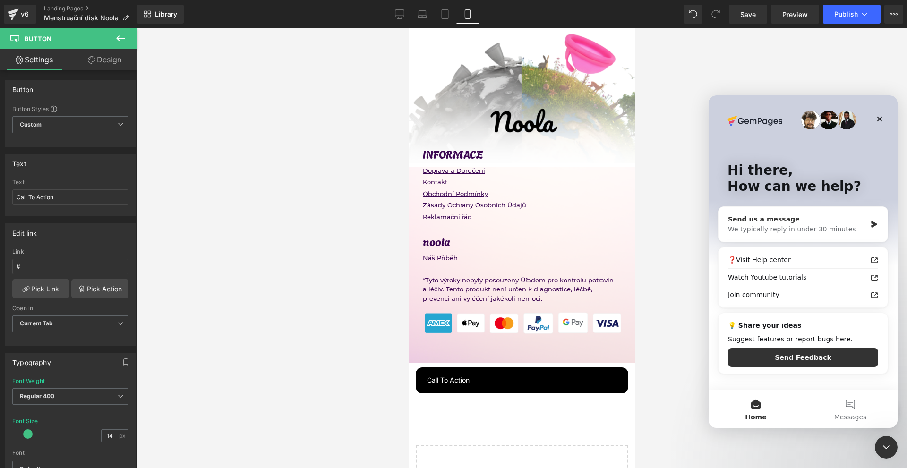
click at [765, 226] on div "We typically reply in under 30 minutes" at bounding box center [797, 229] width 138 height 10
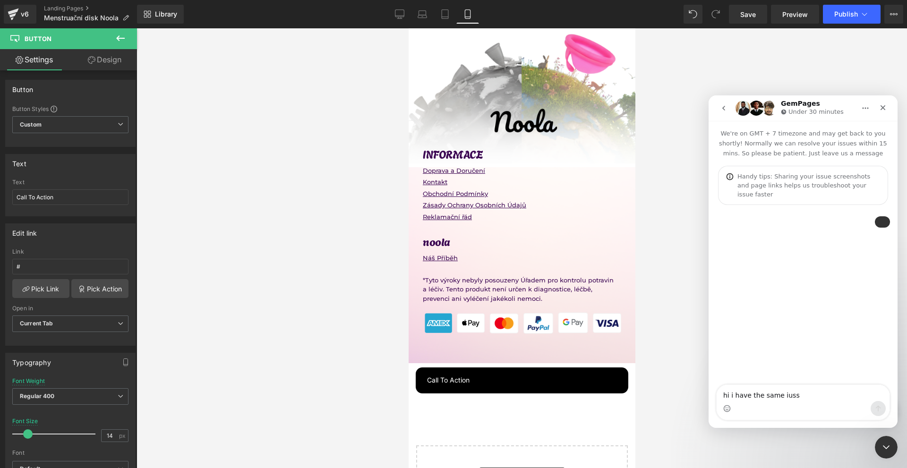
type textarea "hi i have the same iuss"
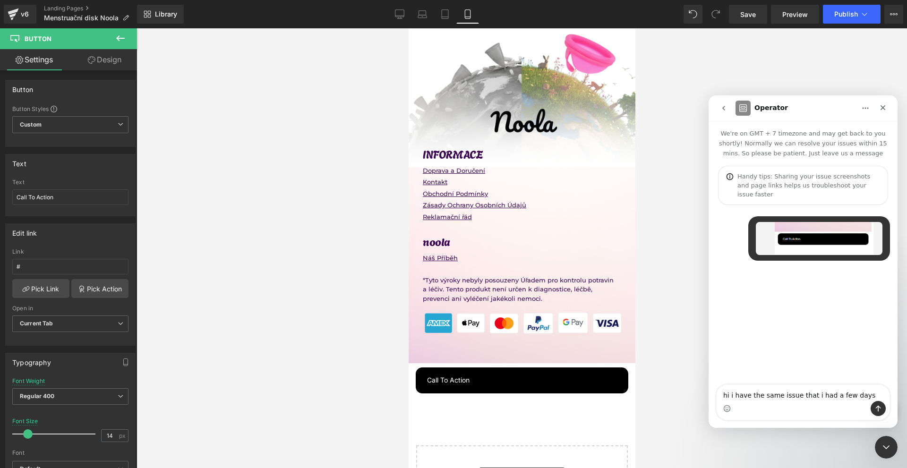
type textarea "hi i have the same issue that i had a few days ago"
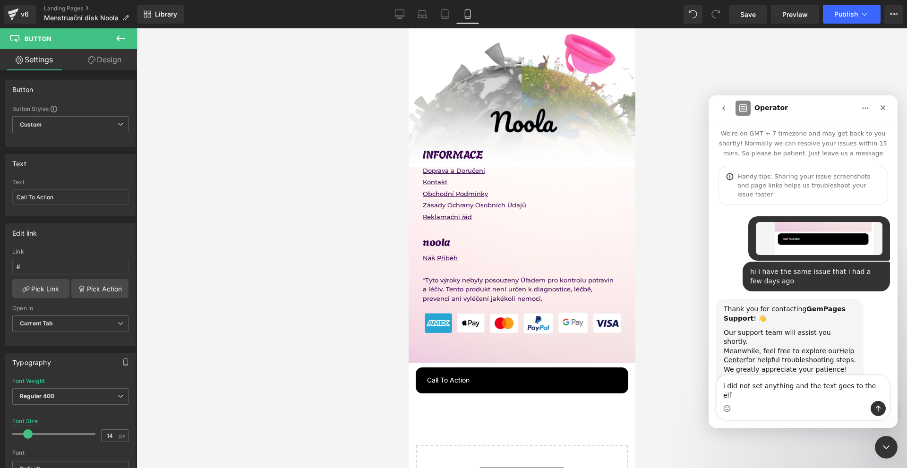
type textarea "i did not set anything and the text goes to the elft"
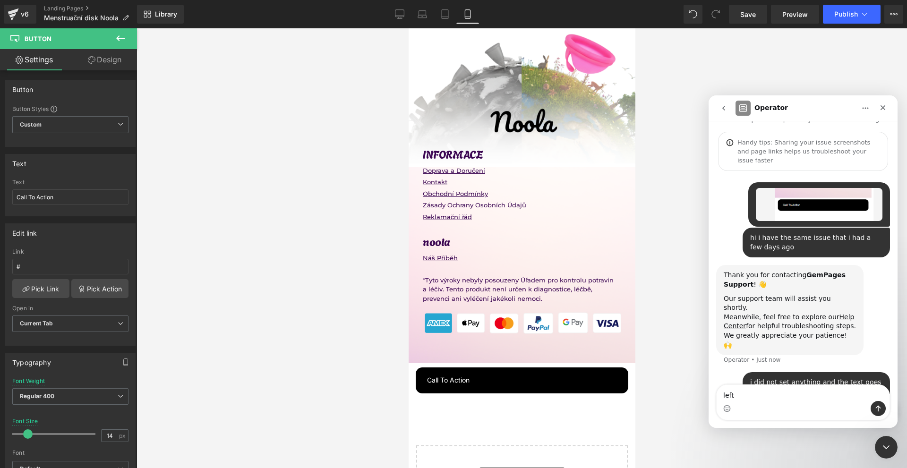
type textarea "left*"
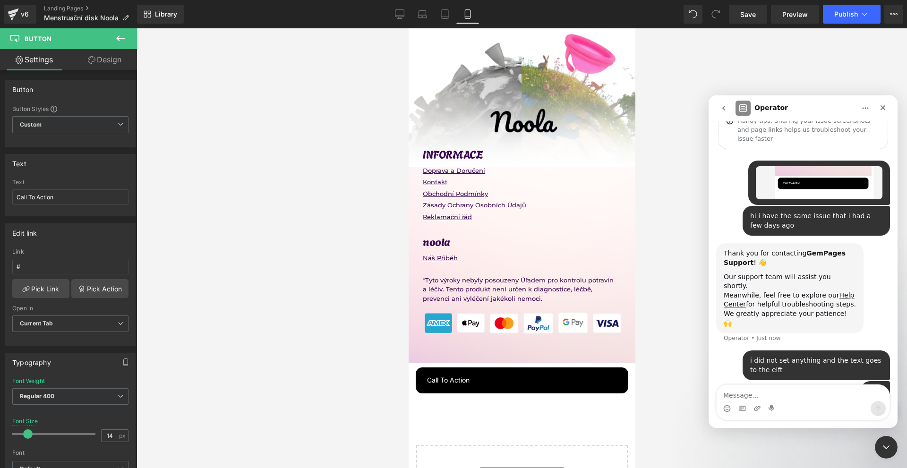
click at [638, 340] on div at bounding box center [453, 220] width 907 height 440
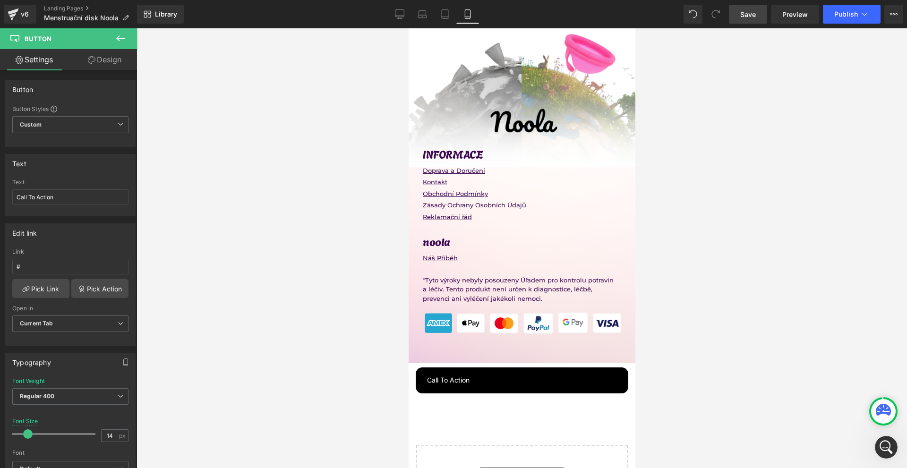
drag, startPoint x: 743, startPoint y: 15, endPoint x: 160, endPoint y: 238, distance: 623.8
click at [743, 15] on span "Save" at bounding box center [748, 14] width 16 height 10
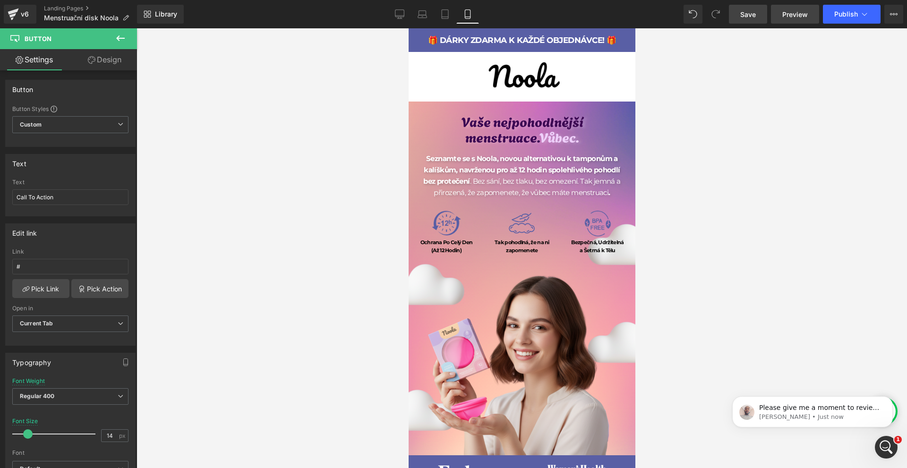
scroll to position [0, 0]
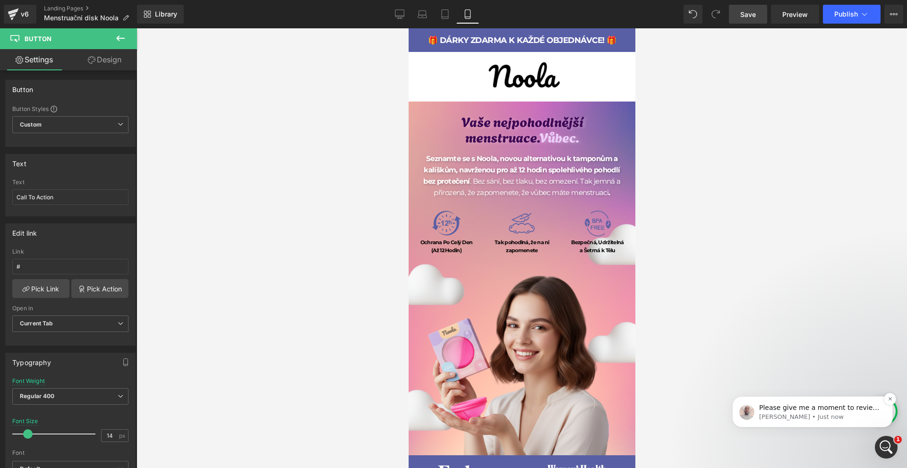
click at [793, 415] on p "Henry • Just now" at bounding box center [820, 417] width 122 height 9
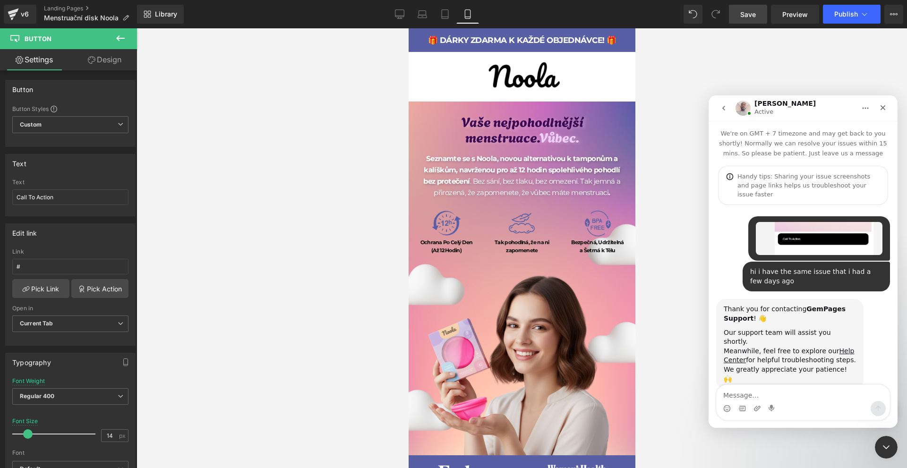
scroll to position [1, 0]
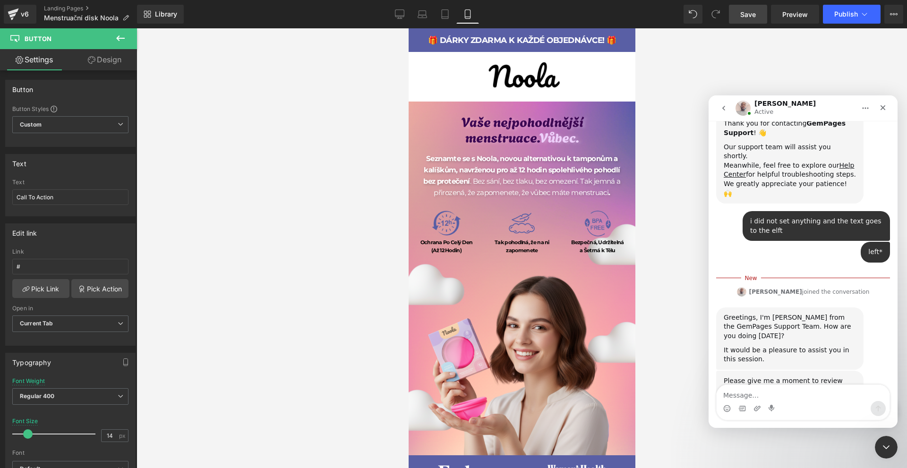
click at [688, 207] on div at bounding box center [453, 220] width 907 height 440
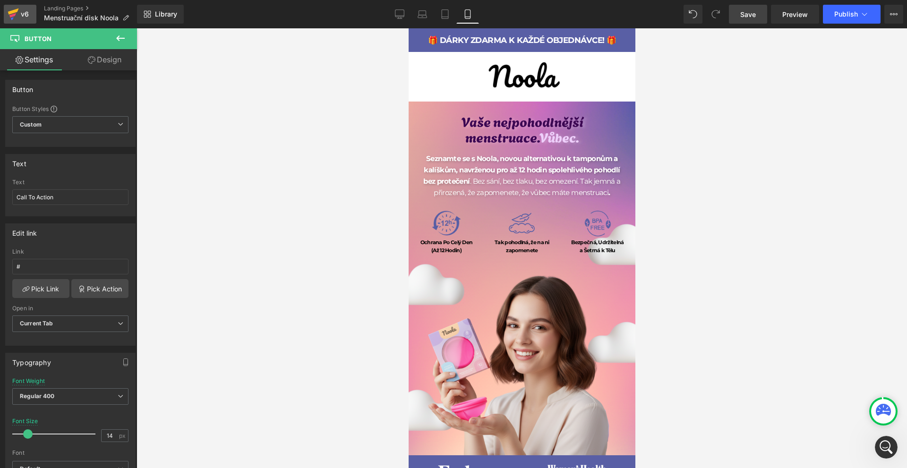
click at [11, 7] on icon at bounding box center [13, 14] width 11 height 24
